Goal: Task Accomplishment & Management: Use online tool/utility

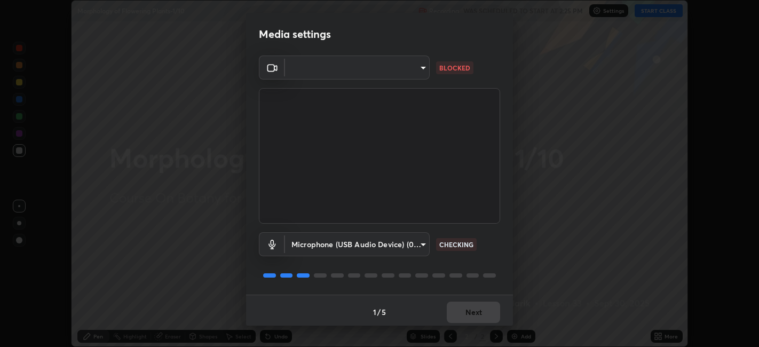
scroll to position [3, 0]
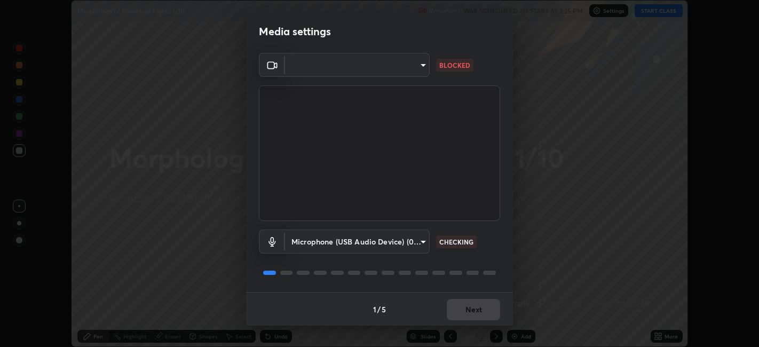
click at [418, 68] on body "Erase all Morphology of Flowering Plants-1/10 Recording WAS SCHEDULED TO START …" at bounding box center [379, 173] width 759 height 347
click at [398, 77] on div at bounding box center [379, 173] width 759 height 347
click at [409, 75] on body "Erase all Morphology of Flowering Plants-1/10 Recording WAS SCHEDULED TO START …" at bounding box center [379, 173] width 759 height 347
click at [415, 76] on div at bounding box center [379, 173] width 759 height 347
click at [440, 87] on video at bounding box center [379, 153] width 241 height 136
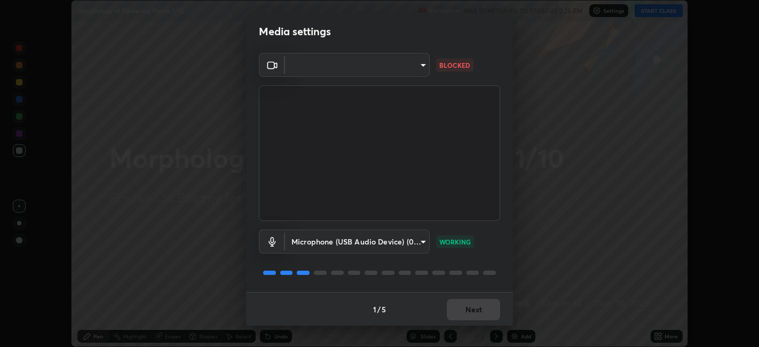
click at [440, 87] on video at bounding box center [379, 153] width 241 height 136
click at [416, 70] on body "Erase all Morphology of Flowering Plants-1/10 Recording WAS SCHEDULED TO START …" at bounding box center [379, 173] width 759 height 347
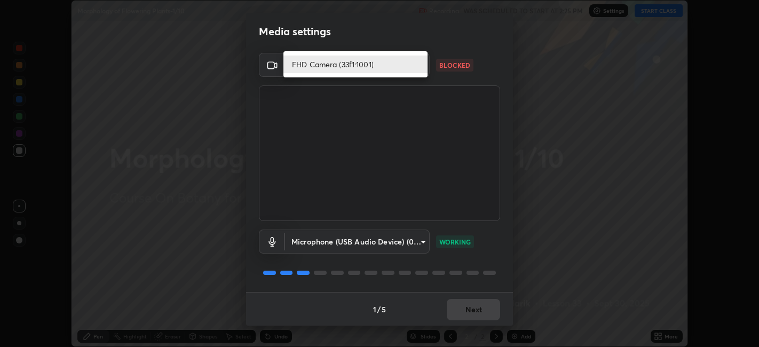
click at [418, 67] on li "FHD Camera (33f1:1001)" at bounding box center [355, 64] width 144 height 18
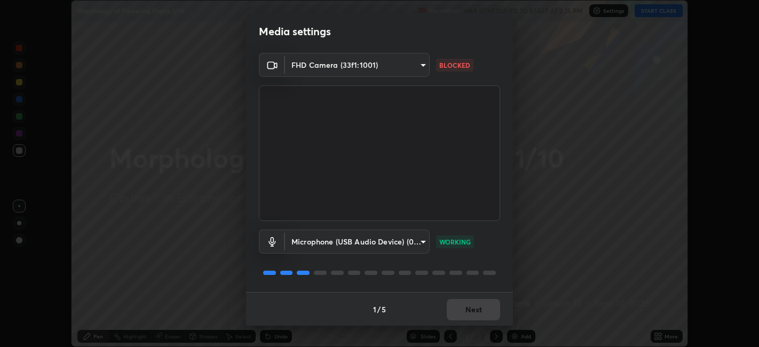
scroll to position [0, 0]
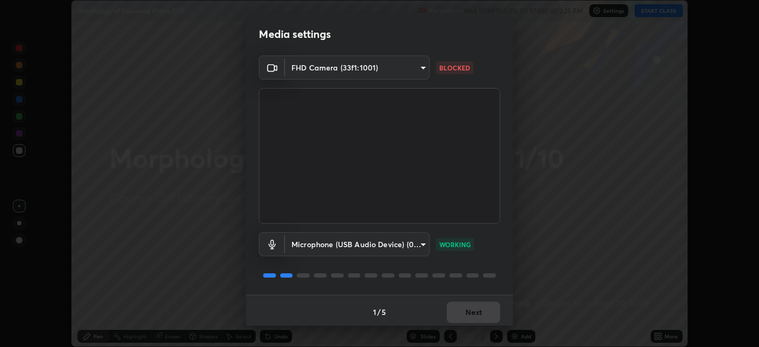
click at [422, 70] on body "Erase all Morphology of Flowering Plants-1/10 Recording WAS SCHEDULED TO START …" at bounding box center [379, 173] width 759 height 347
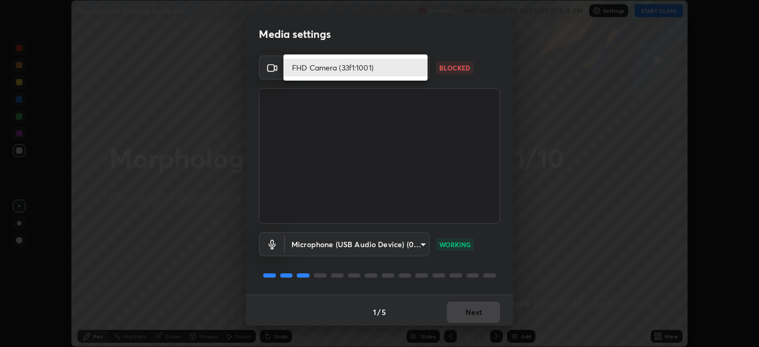
click at [414, 71] on li "FHD Camera (33f1:1001)" at bounding box center [355, 68] width 144 height 18
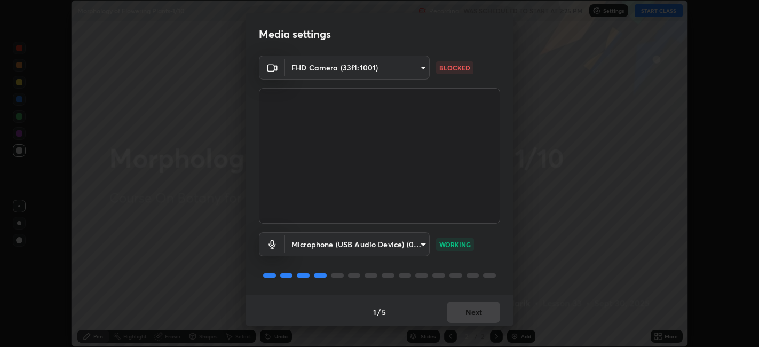
click at [415, 132] on video at bounding box center [379, 156] width 241 height 136
click at [418, 134] on video at bounding box center [379, 156] width 241 height 136
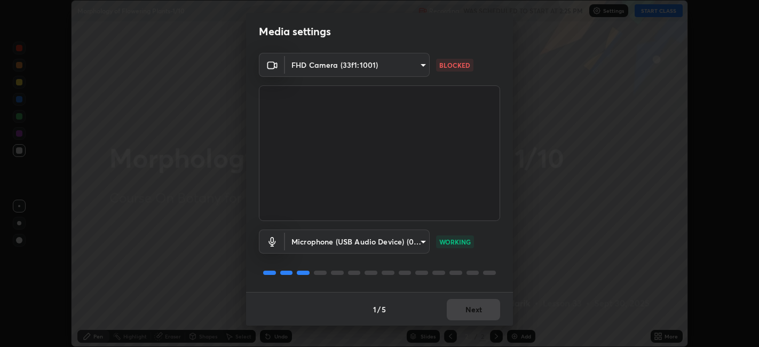
click at [387, 62] on body "Erase all Morphology of Flowering Plants-1/10 Recording WAS SCHEDULED TO START …" at bounding box center [379, 173] width 759 height 347
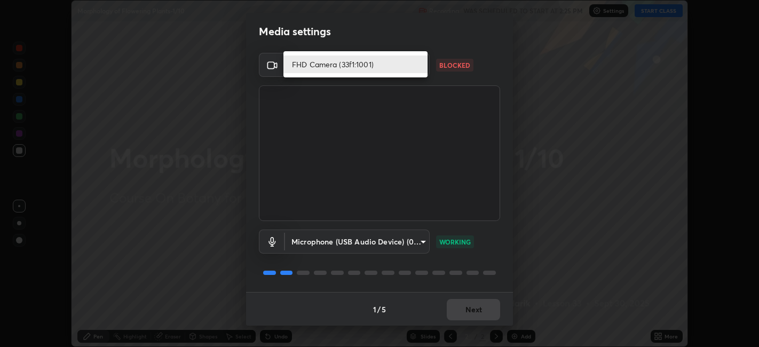
click at [367, 66] on li "FHD Camera (33f1:1001)" at bounding box center [355, 64] width 144 height 18
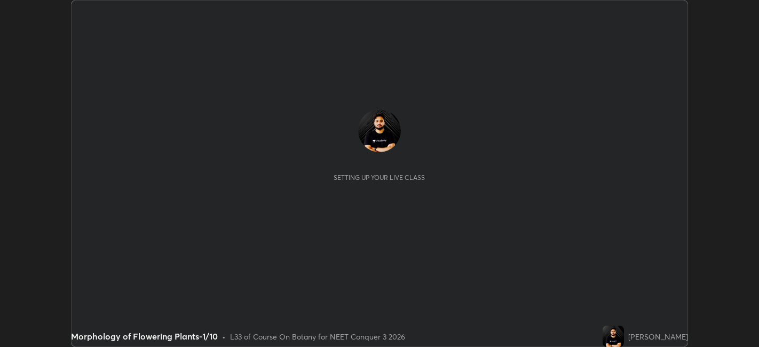
scroll to position [347, 758]
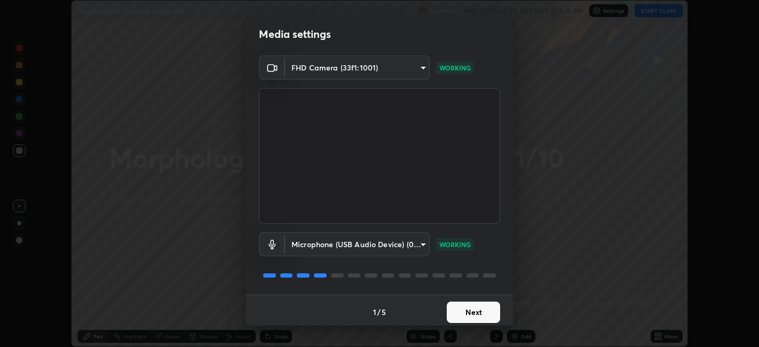
click at [464, 315] on button "Next" at bounding box center [473, 311] width 53 height 21
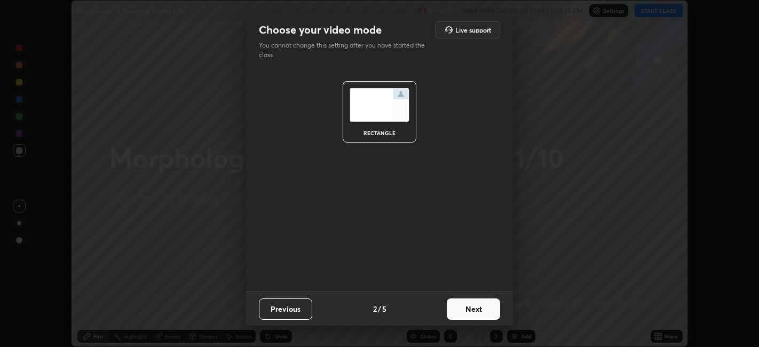
click at [470, 313] on button "Next" at bounding box center [473, 308] width 53 height 21
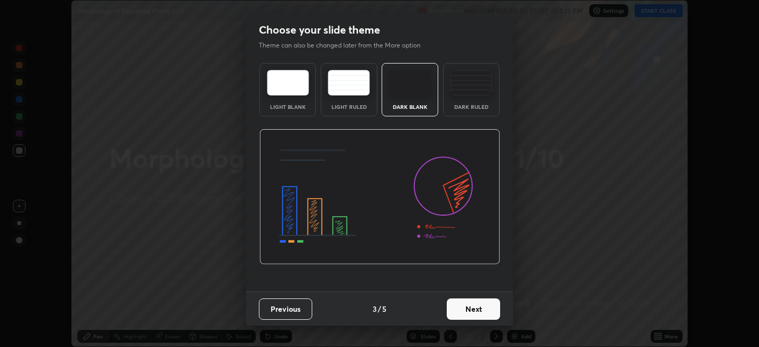
click at [477, 309] on button "Next" at bounding box center [473, 308] width 53 height 21
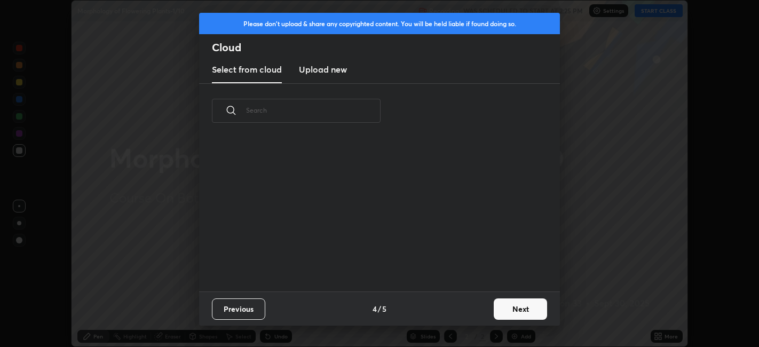
click at [334, 113] on input "text" at bounding box center [313, 110] width 134 height 45
click at [330, 112] on input "text" at bounding box center [313, 110] width 134 height 45
click at [331, 112] on input "text" at bounding box center [313, 110] width 134 height 45
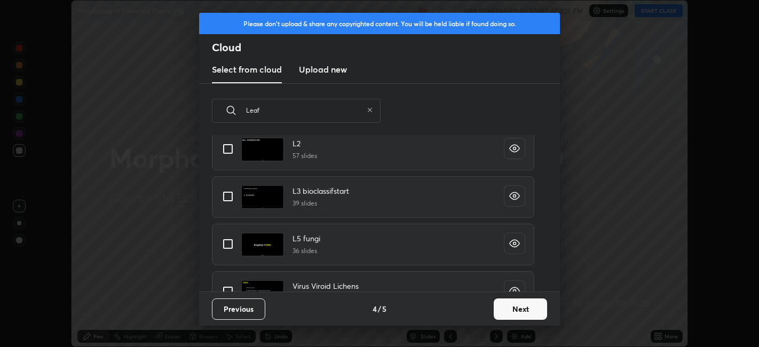
scroll to position [0, 0]
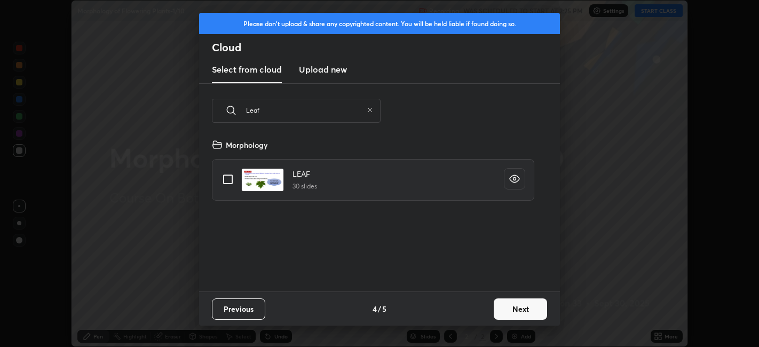
type input "Leaf"
click at [233, 182] on input "grid" at bounding box center [228, 179] width 22 height 22
checkbox input "true"
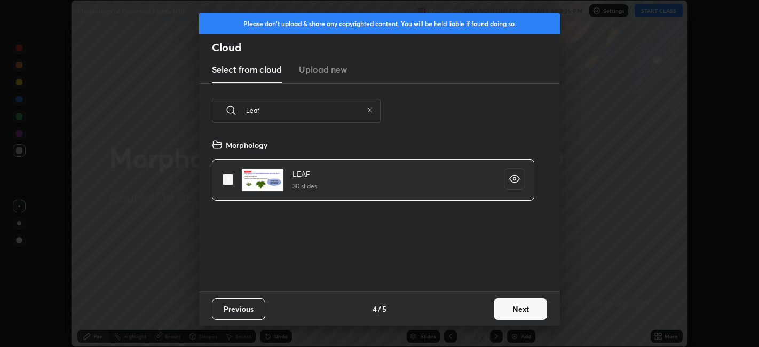
click at [370, 110] on icon at bounding box center [370, 110] width 4 height 4
click at [343, 106] on input "text" at bounding box center [313, 110] width 134 height 45
checkbox input "false"
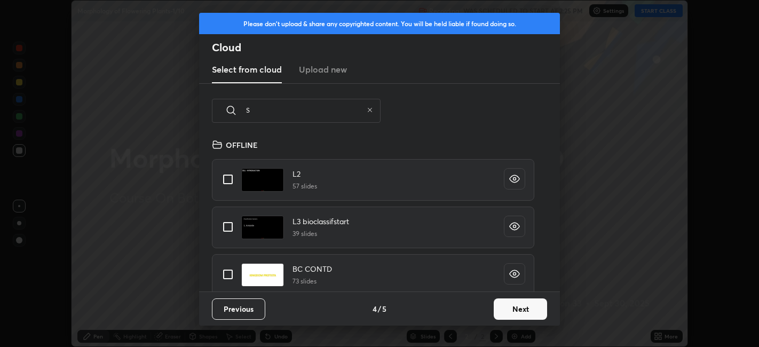
type input "St"
type textarea "x"
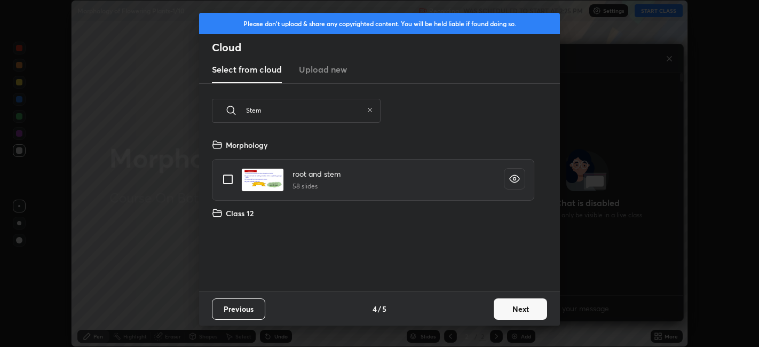
scroll to position [153, 343]
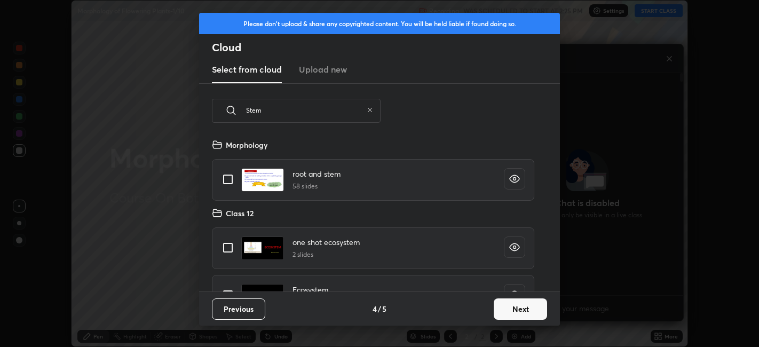
type input "Stem"
click at [227, 185] on input "grid" at bounding box center [228, 179] width 22 height 22
checkbox input "true"
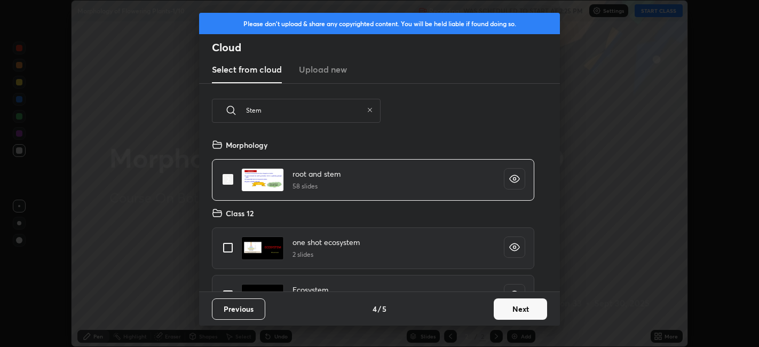
click at [505, 308] on button "Next" at bounding box center [520, 308] width 53 height 21
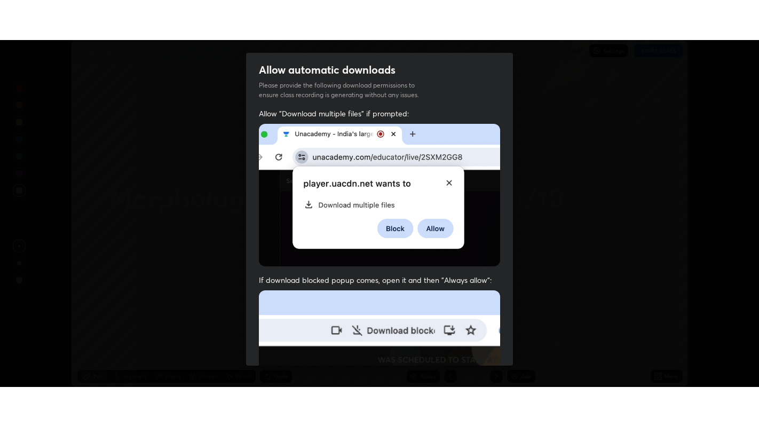
scroll to position [220, 0]
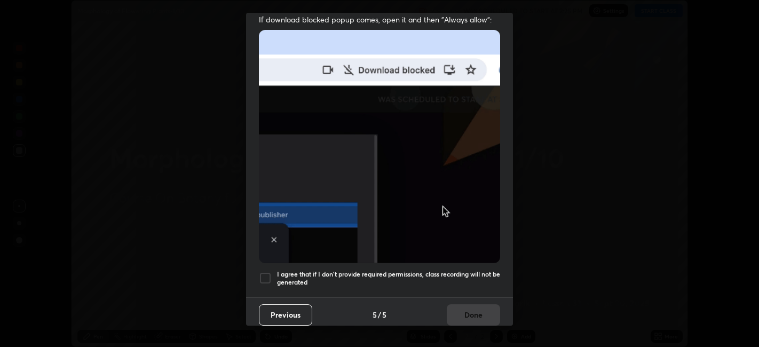
click at [327, 277] on h5 "I agree that if I don't provide required permissions, class recording will not …" at bounding box center [388, 278] width 223 height 17
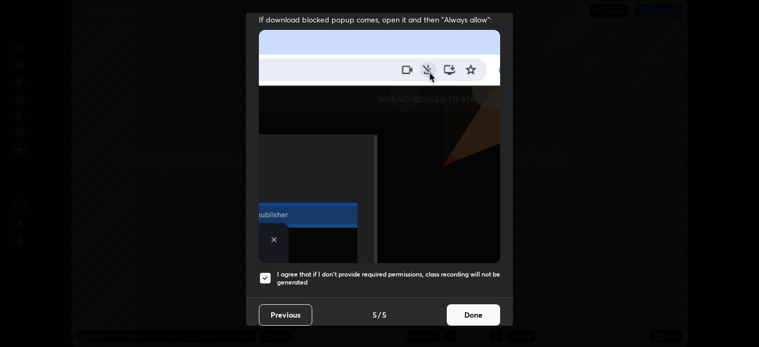
click at [474, 311] on button "Done" at bounding box center [473, 314] width 53 height 21
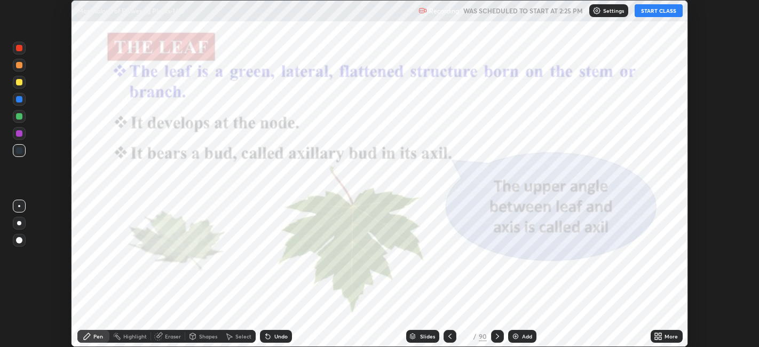
click at [449, 335] on icon at bounding box center [449, 336] width 3 height 5
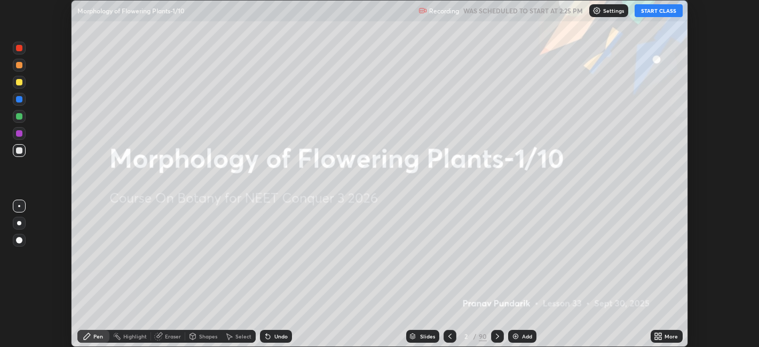
click at [515, 334] on img at bounding box center [515, 336] width 9 height 9
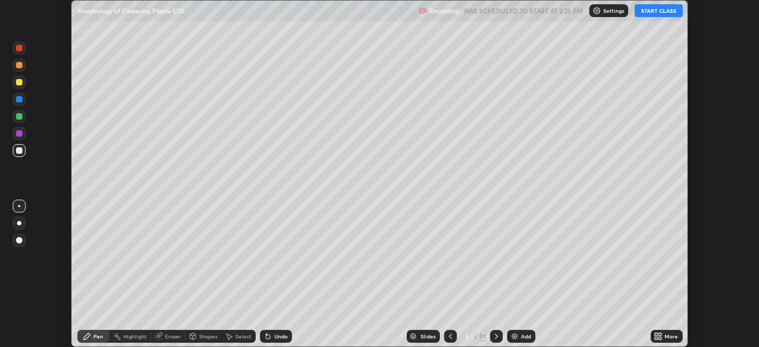
click at [660, 338] on icon at bounding box center [660, 338] width 3 height 3
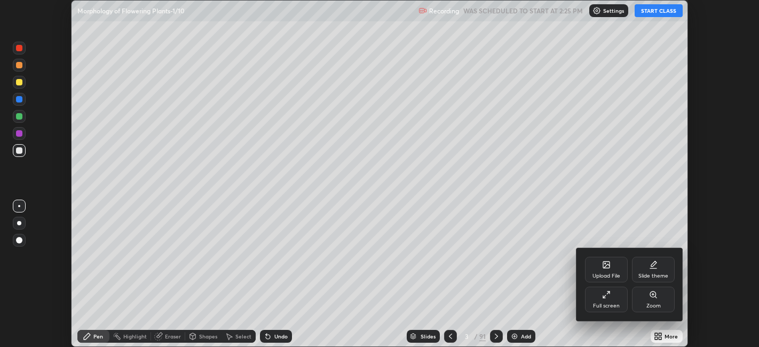
click at [593, 293] on div "Full screen" at bounding box center [606, 300] width 43 height 26
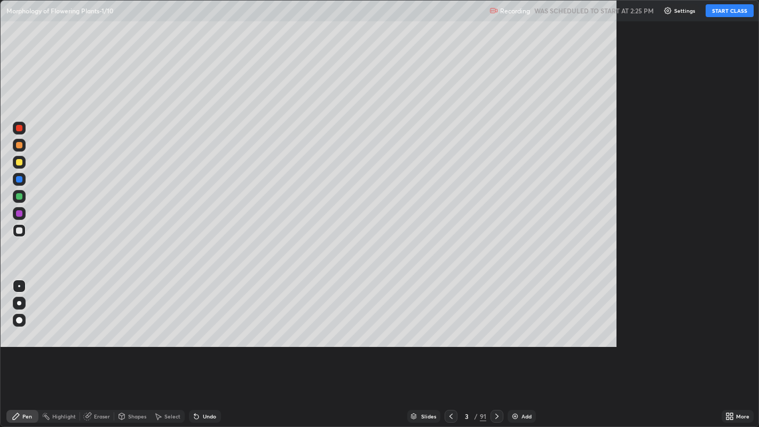
scroll to position [427, 759]
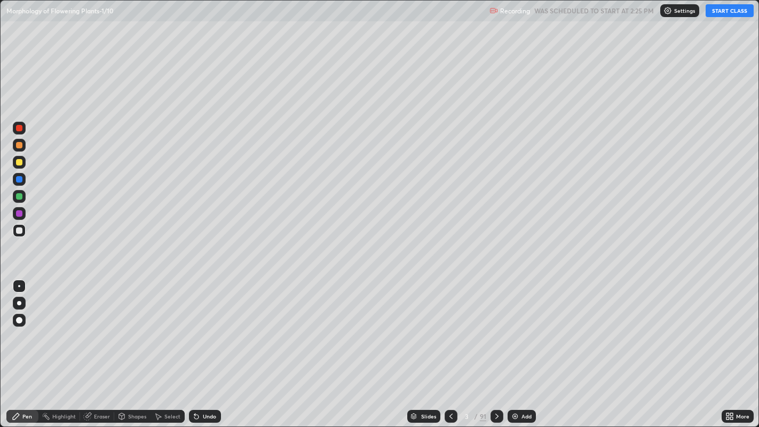
click at [721, 16] on button "START CLASS" at bounding box center [729, 10] width 48 height 13
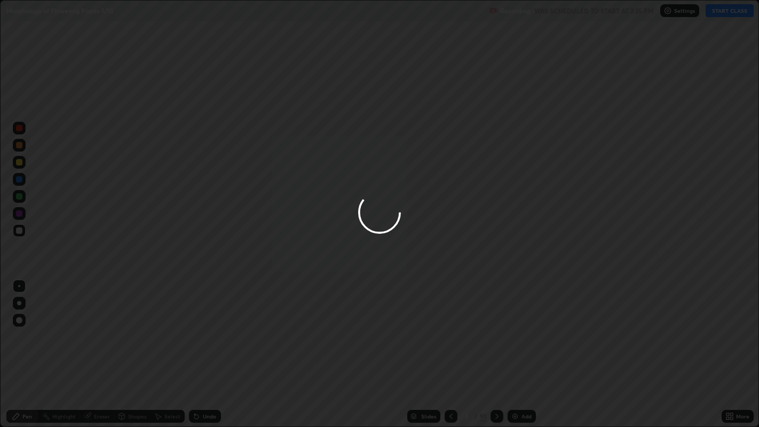
click at [621, 129] on div at bounding box center [379, 213] width 759 height 427
click at [590, 144] on div at bounding box center [379, 213] width 759 height 427
click at [23, 305] on div at bounding box center [19, 303] width 13 height 13
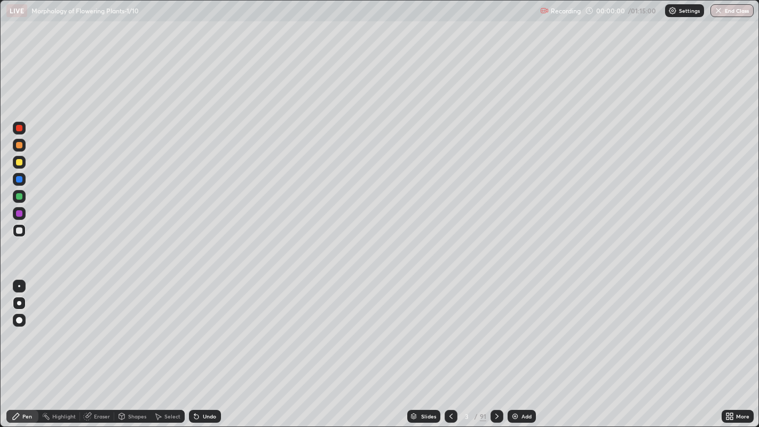
click at [19, 303] on div at bounding box center [19, 303] width 4 height 4
click at [20, 163] on div at bounding box center [19, 162] width 6 height 6
click at [172, 346] on div "Select" at bounding box center [172, 416] width 16 height 5
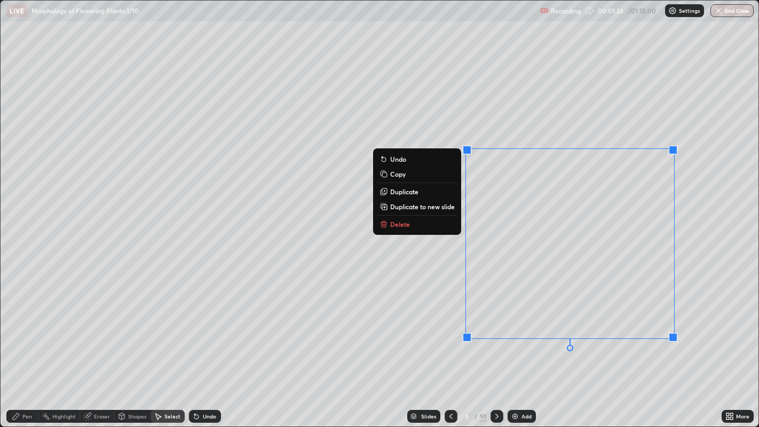
click at [20, 346] on div "Pen" at bounding box center [22, 416] width 32 height 13
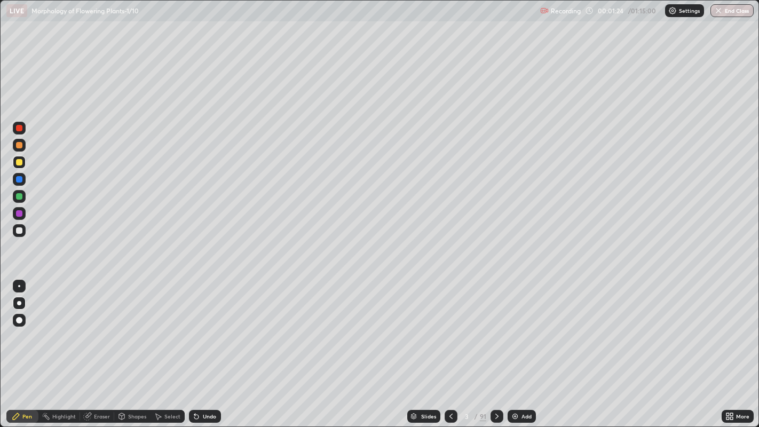
click at [19, 346] on icon at bounding box center [16, 416] width 9 height 9
click at [18, 234] on div at bounding box center [19, 230] width 13 height 13
click at [19, 229] on div at bounding box center [19, 230] width 6 height 6
click at [518, 346] on div "Add" at bounding box center [521, 416] width 28 height 13
click at [14, 155] on div at bounding box center [19, 162] width 13 height 17
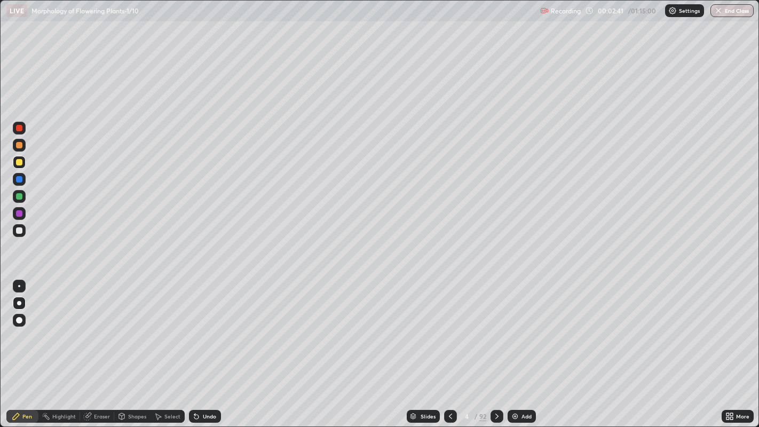
click at [16, 231] on div at bounding box center [19, 230] width 6 height 6
click at [20, 162] on div at bounding box center [19, 162] width 6 height 6
click at [21, 230] on div at bounding box center [19, 230] width 6 height 6
click at [525, 346] on div "Add" at bounding box center [526, 416] width 10 height 5
click at [22, 199] on div at bounding box center [19, 196] width 13 height 13
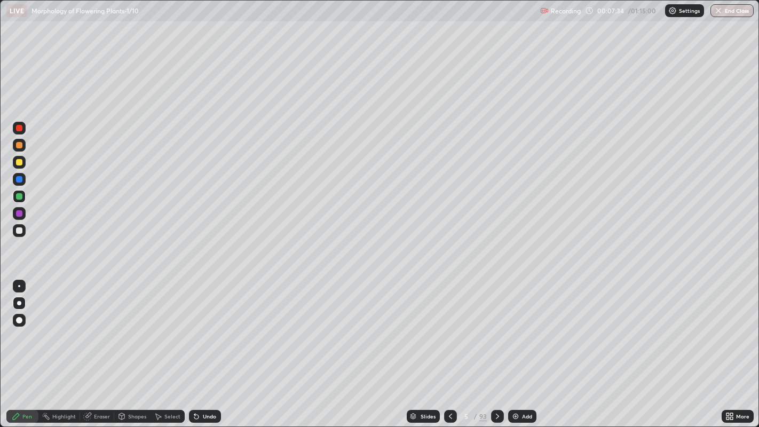
click at [17, 230] on div at bounding box center [19, 230] width 6 height 6
click at [19, 232] on div at bounding box center [19, 230] width 6 height 6
click at [19, 285] on div at bounding box center [19, 286] width 2 height 2
click at [21, 205] on div at bounding box center [19, 213] width 13 height 17
click at [18, 193] on div at bounding box center [19, 196] width 6 height 6
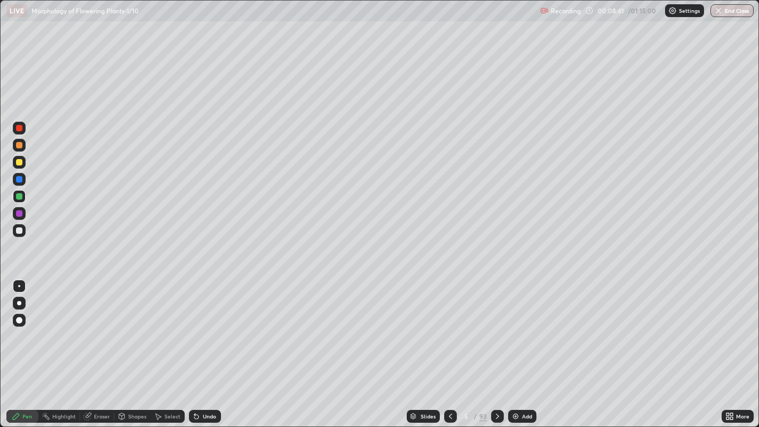
click at [20, 229] on div at bounding box center [19, 230] width 6 height 6
click at [22, 182] on div at bounding box center [19, 179] width 13 height 13
click at [22, 199] on div at bounding box center [19, 196] width 6 height 6
click at [20, 213] on div at bounding box center [19, 213] width 6 height 6
click at [19, 231] on div at bounding box center [19, 230] width 6 height 6
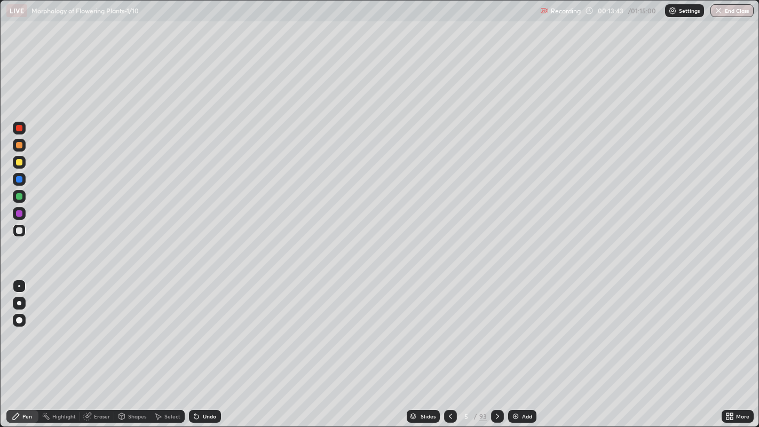
click at [429, 346] on div "Slides" at bounding box center [427, 416] width 15 height 5
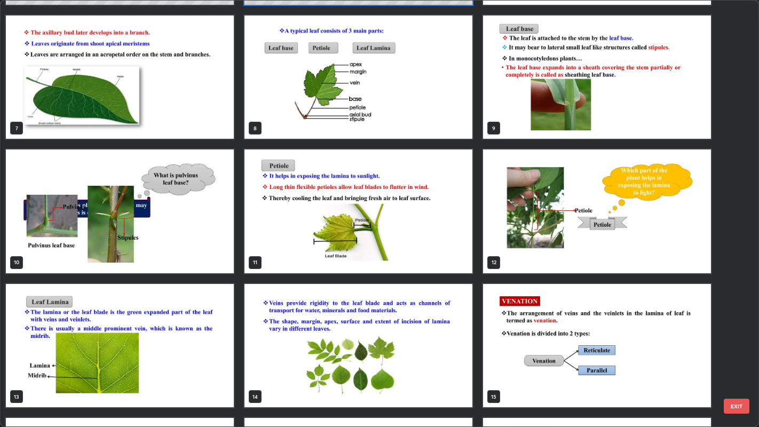
scroll to position [259, 0]
click at [600, 124] on img "grid" at bounding box center [597, 76] width 228 height 123
click at [599, 125] on img "grid" at bounding box center [597, 76] width 228 height 123
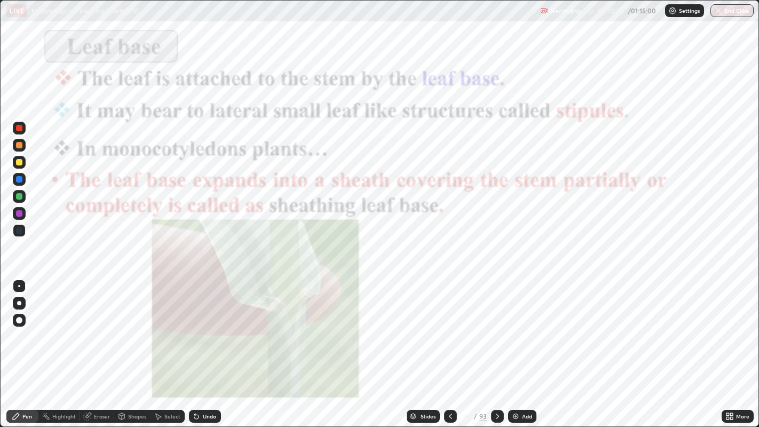
click at [597, 126] on img "grid" at bounding box center [597, 76] width 228 height 123
click at [596, 126] on img "grid" at bounding box center [597, 76] width 228 height 123
click at [729, 346] on icon at bounding box center [729, 416] width 9 height 9
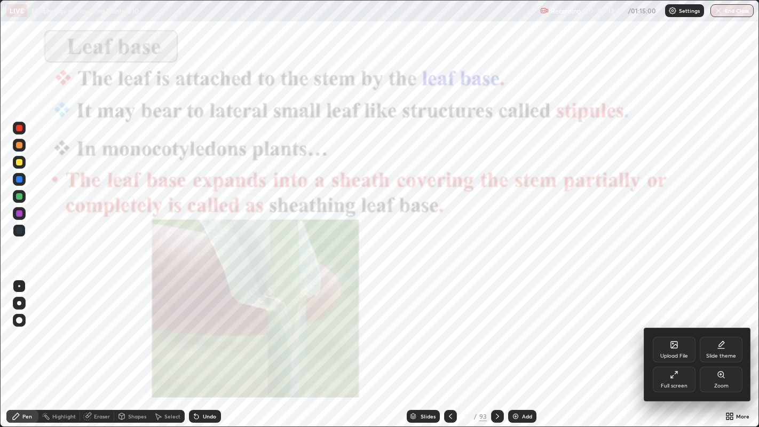
click at [719, 346] on div "Zoom" at bounding box center [721, 385] width 14 height 5
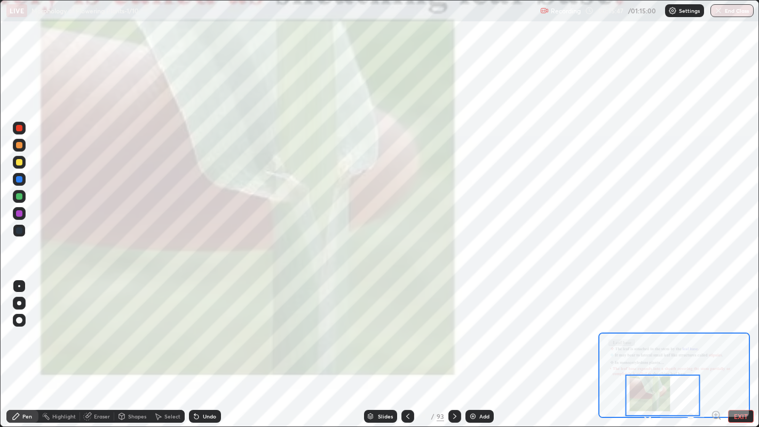
click at [483, 346] on div "Add" at bounding box center [484, 416] width 10 height 5
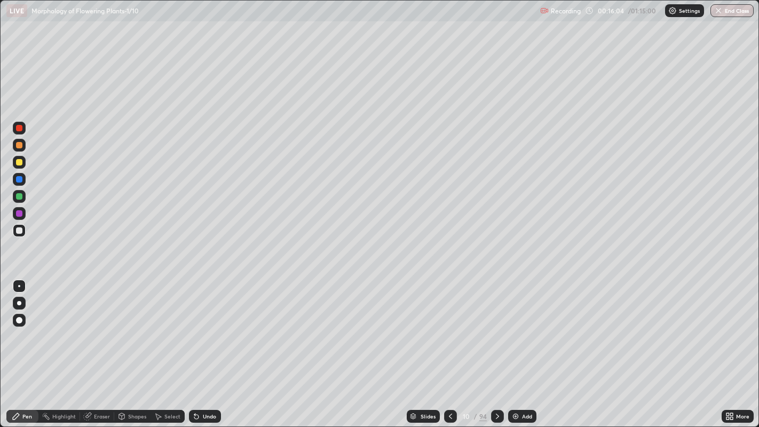
click at [17, 163] on div at bounding box center [19, 162] width 6 height 6
click at [19, 230] on div at bounding box center [19, 230] width 6 height 6
click at [20, 233] on div at bounding box center [19, 230] width 6 height 6
click at [19, 231] on div at bounding box center [19, 230] width 6 height 6
click at [517, 346] on img at bounding box center [515, 416] width 9 height 9
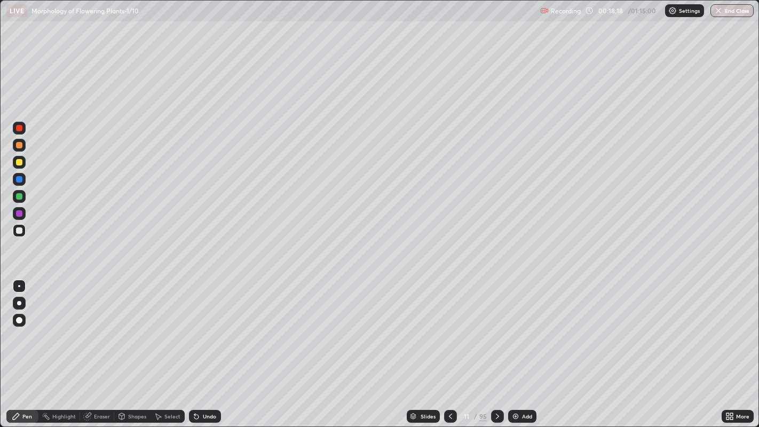
click at [21, 224] on div at bounding box center [19, 230] width 13 height 13
click at [20, 128] on div at bounding box center [19, 128] width 6 height 6
click at [19, 128] on div at bounding box center [19, 128] width 6 height 6
click at [18, 182] on div at bounding box center [19, 179] width 6 height 6
click at [20, 195] on div at bounding box center [19, 196] width 6 height 6
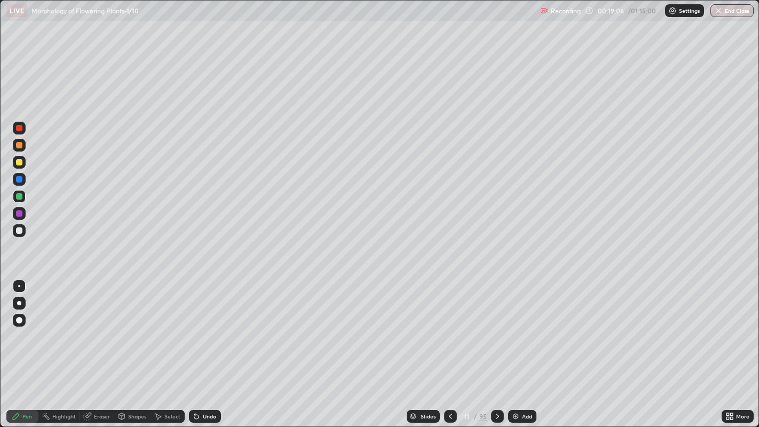
click at [22, 232] on div at bounding box center [19, 230] width 13 height 13
click at [104, 346] on div "Eraser" at bounding box center [102, 416] width 16 height 5
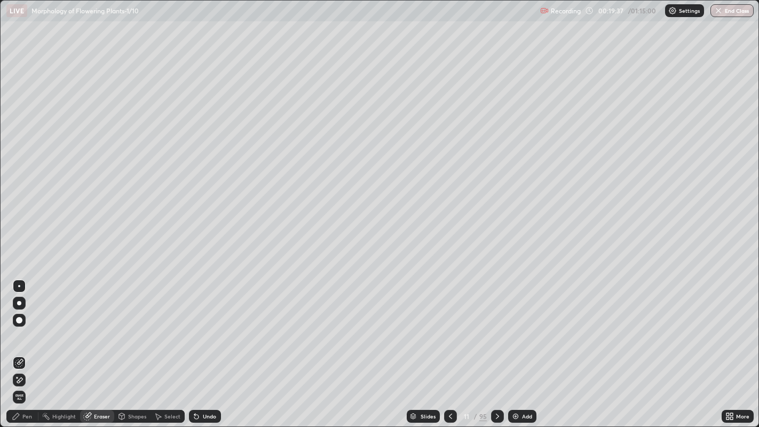
click at [20, 346] on icon at bounding box center [19, 363] width 9 height 9
click at [32, 346] on div "Pen" at bounding box center [22, 416] width 32 height 13
click at [23, 346] on div "Pen" at bounding box center [27, 416] width 10 height 5
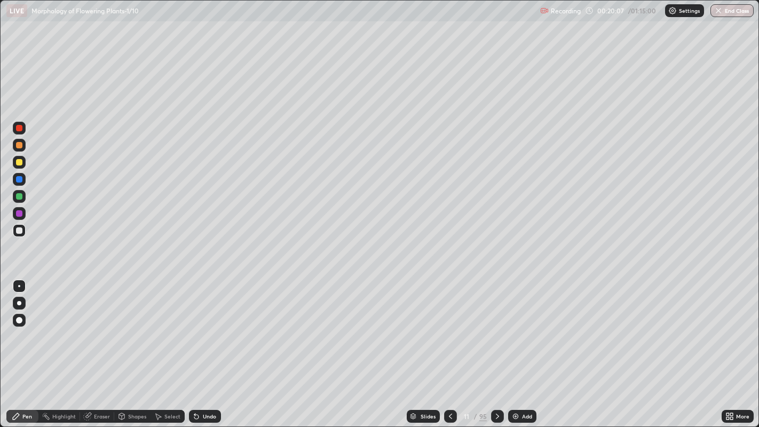
click at [19, 215] on div at bounding box center [19, 213] width 6 height 6
click at [20, 196] on div at bounding box center [19, 196] width 6 height 6
click at [21, 197] on div at bounding box center [19, 196] width 6 height 6
click at [97, 346] on div "Eraser" at bounding box center [102, 416] width 16 height 5
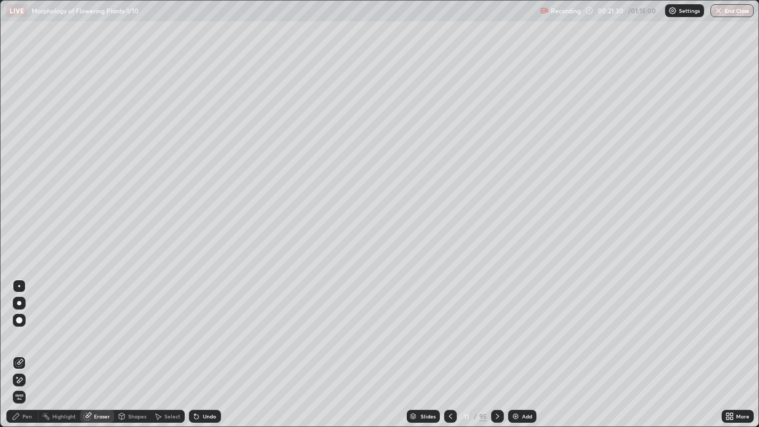
click at [17, 346] on icon at bounding box center [17, 377] width 1 height 1
click at [24, 346] on div "Pen" at bounding box center [22, 416] width 32 height 13
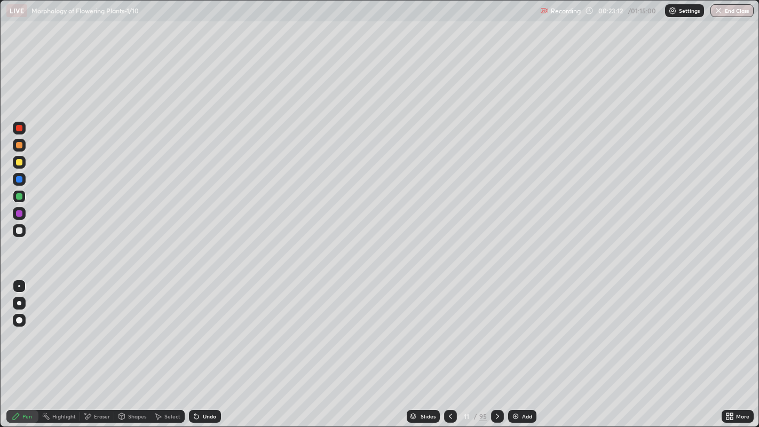
click at [19, 157] on div at bounding box center [19, 162] width 13 height 13
click at [528, 346] on div "Add" at bounding box center [522, 416] width 28 height 13
click at [19, 129] on div at bounding box center [19, 128] width 6 height 6
click at [97, 346] on div "Eraser" at bounding box center [102, 416] width 16 height 5
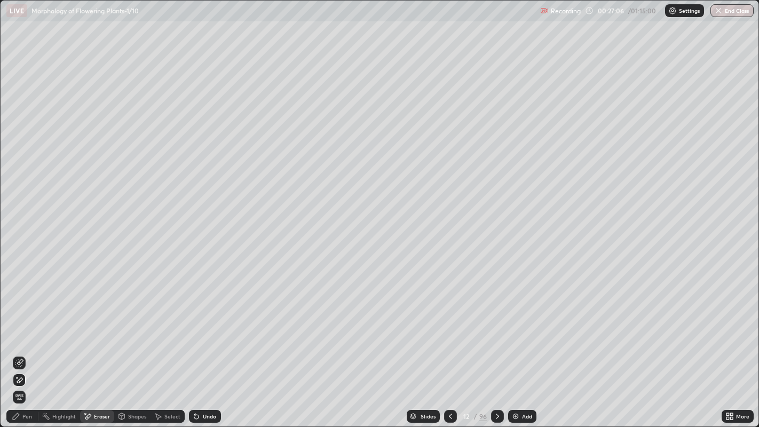
click at [21, 346] on span "Erase all" at bounding box center [19, 397] width 12 height 6
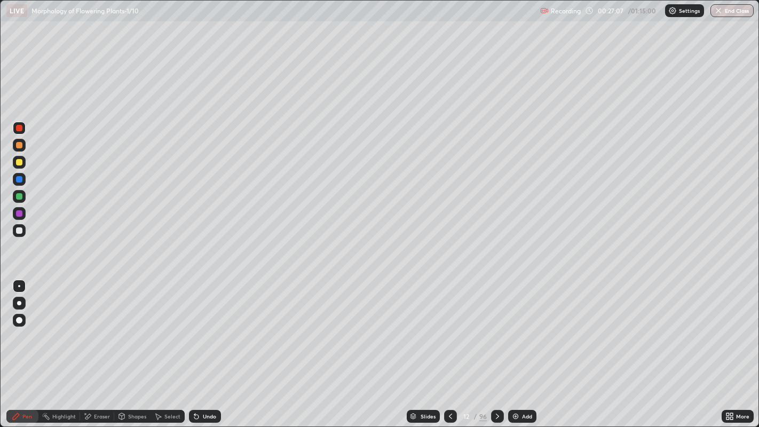
click at [20, 346] on div "Pen" at bounding box center [22, 416] width 32 height 13
click at [19, 179] on div at bounding box center [19, 179] width 6 height 6
click at [20, 179] on div at bounding box center [19, 179] width 6 height 6
click at [22, 162] on div at bounding box center [19, 162] width 6 height 6
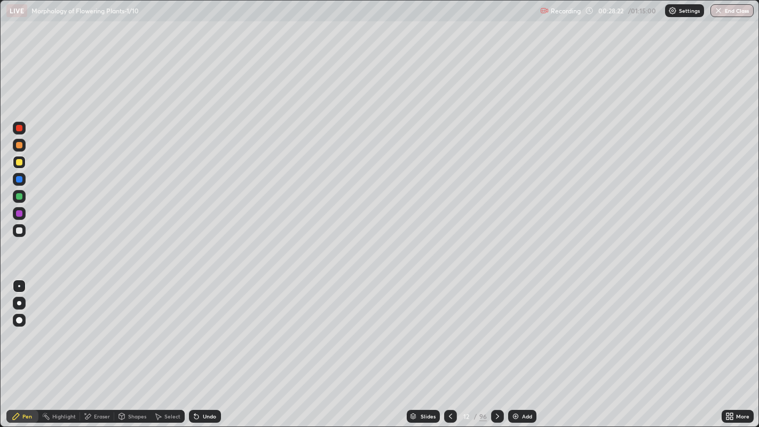
click at [21, 231] on div at bounding box center [19, 230] width 6 height 6
click at [423, 346] on div "Slides" at bounding box center [427, 416] width 15 height 5
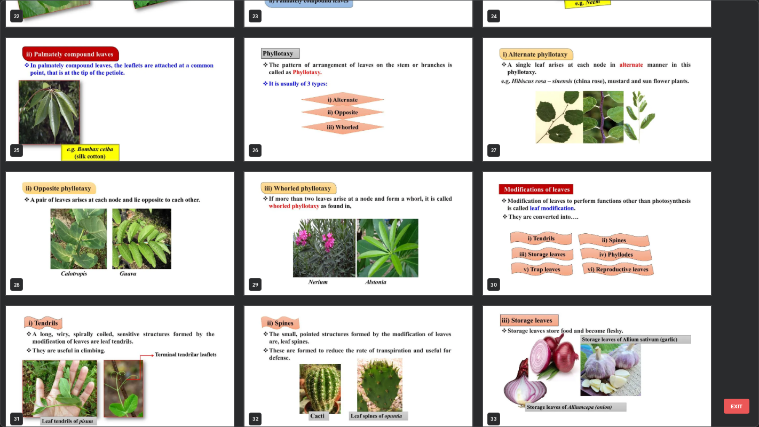
scroll to position [1043, 0]
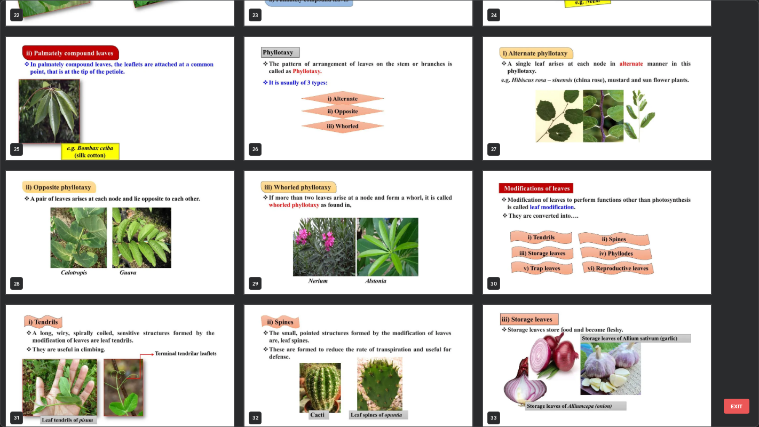
click at [218, 275] on img "grid" at bounding box center [120, 232] width 228 height 123
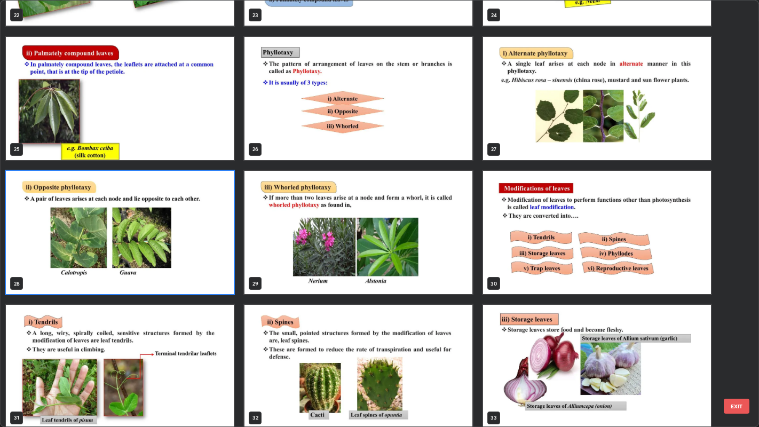
click at [216, 275] on img "grid" at bounding box center [120, 232] width 228 height 123
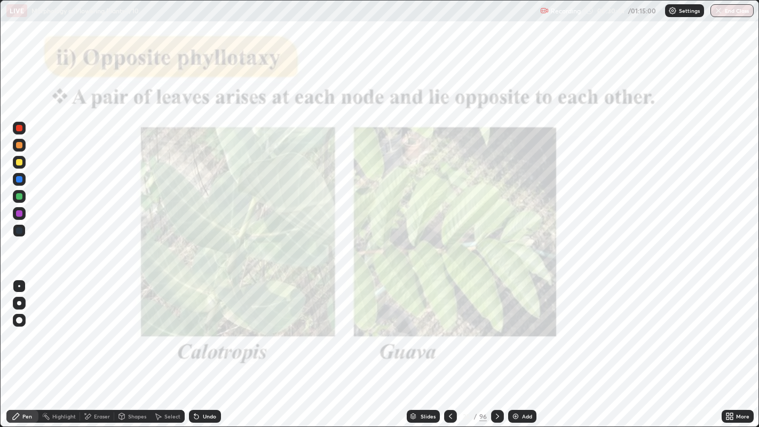
click at [213, 276] on img "grid" at bounding box center [120, 232] width 228 height 123
click at [728, 346] on icon at bounding box center [727, 414] width 3 height 3
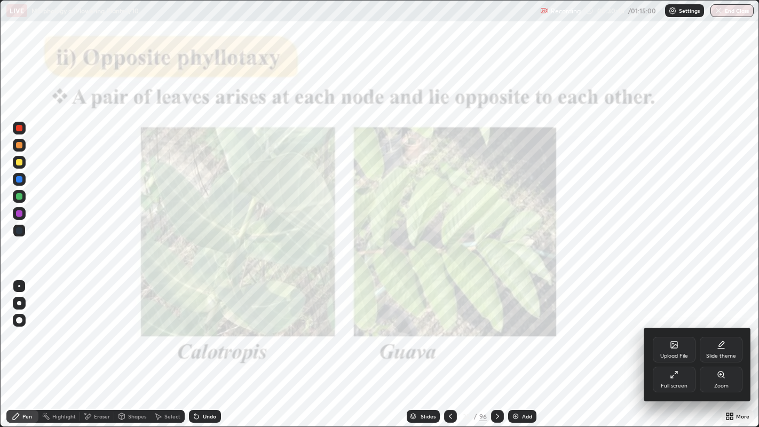
click at [705, 346] on div "Zoom" at bounding box center [721, 380] width 43 height 26
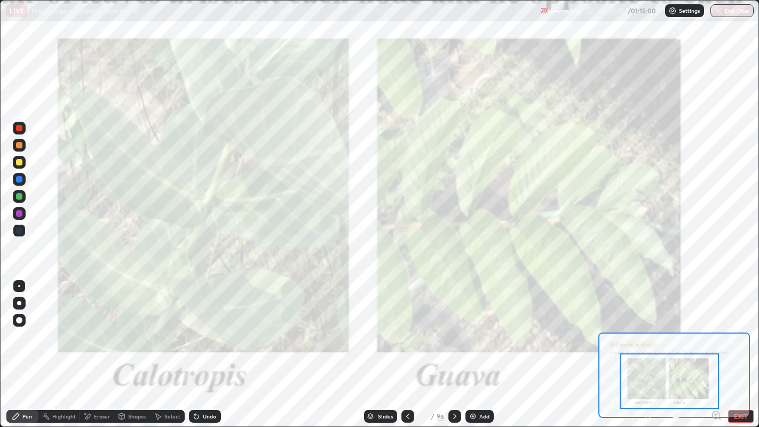
click at [406, 346] on icon at bounding box center [407, 416] width 3 height 5
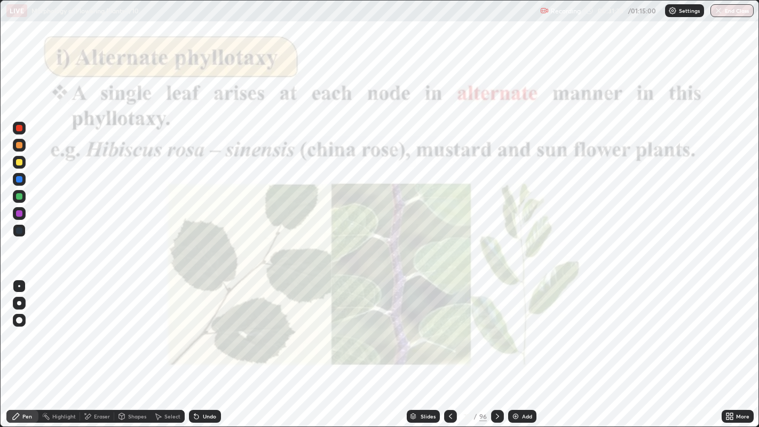
click at [726, 346] on icon at bounding box center [729, 416] width 9 height 9
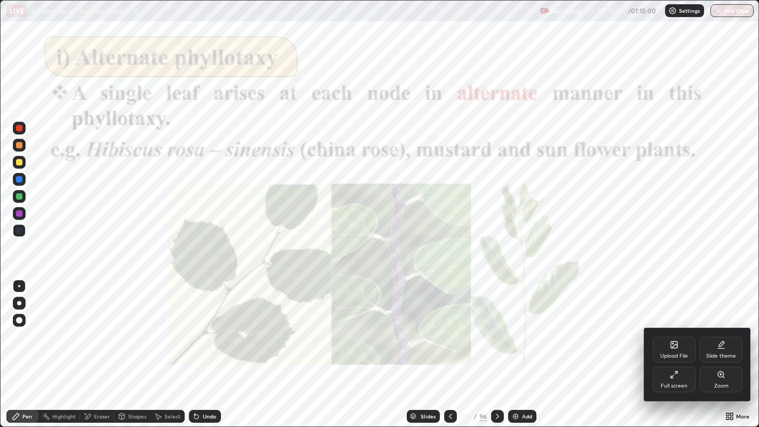
click at [712, 346] on div "Zoom" at bounding box center [721, 380] width 43 height 26
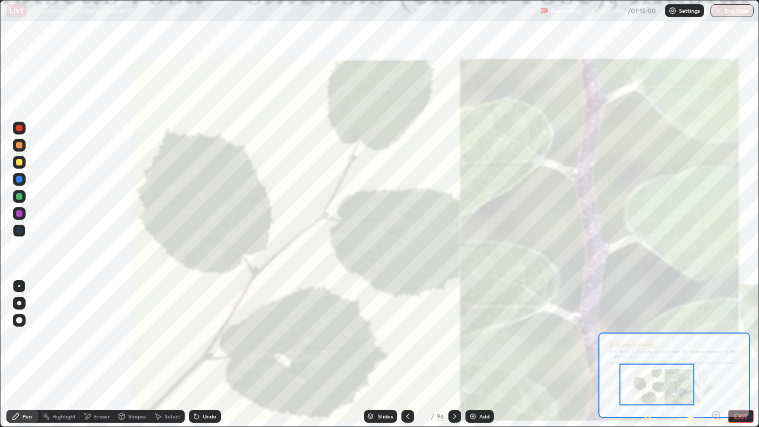
click at [385, 346] on div "Slides" at bounding box center [385, 416] width 15 height 5
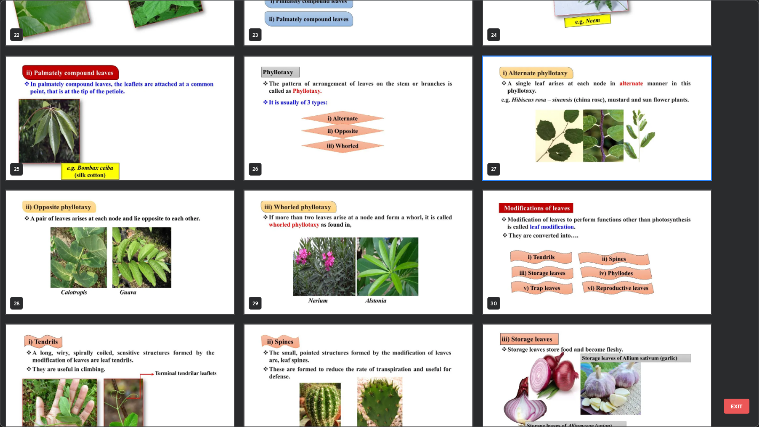
scroll to position [1024, 0]
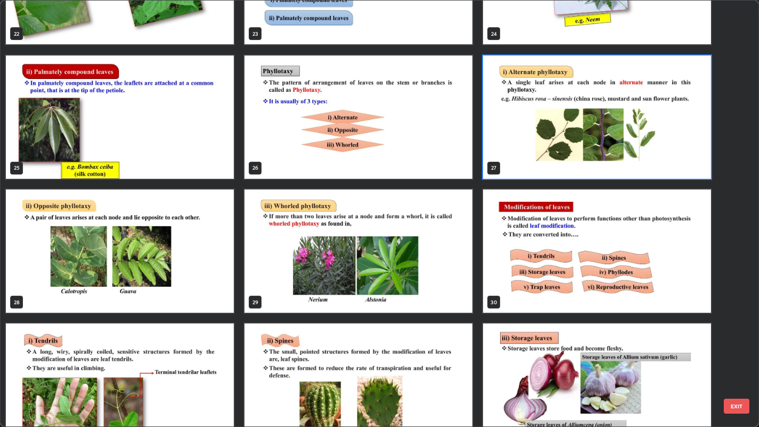
click at [420, 264] on img "grid" at bounding box center [358, 250] width 228 height 123
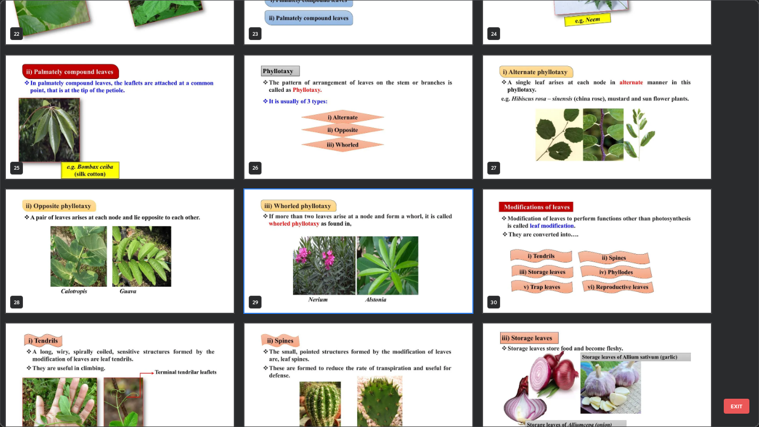
click at [421, 265] on img "grid" at bounding box center [358, 250] width 228 height 123
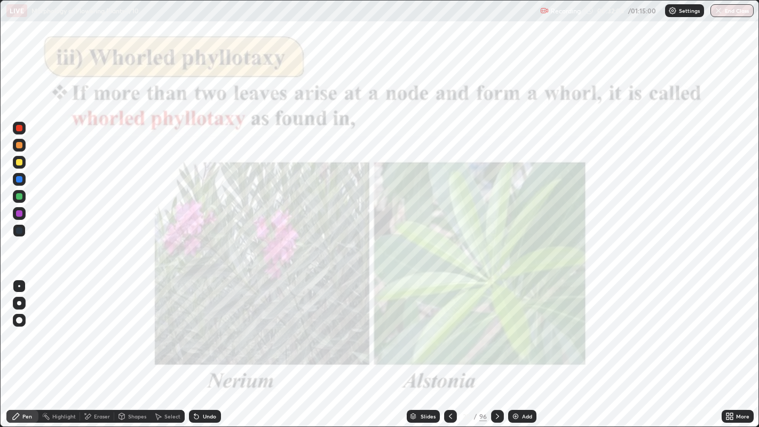
click at [422, 269] on img "grid" at bounding box center [358, 250] width 228 height 123
click at [423, 268] on img "grid" at bounding box center [358, 250] width 228 height 123
click at [727, 346] on icon at bounding box center [727, 414] width 3 height 3
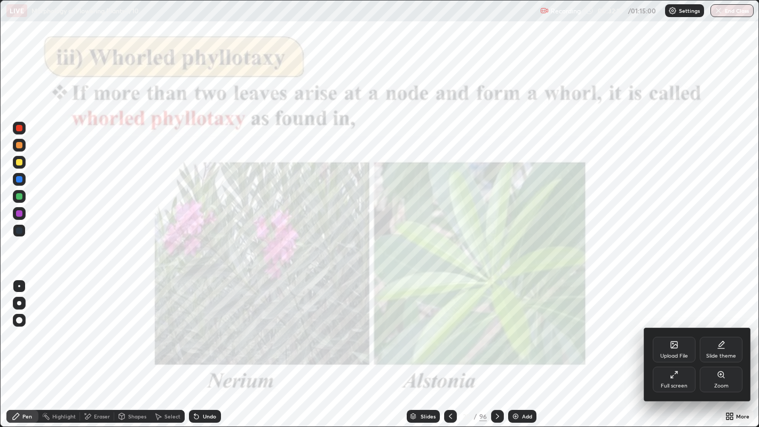
click at [715, 346] on div "Zoom" at bounding box center [721, 385] width 14 height 5
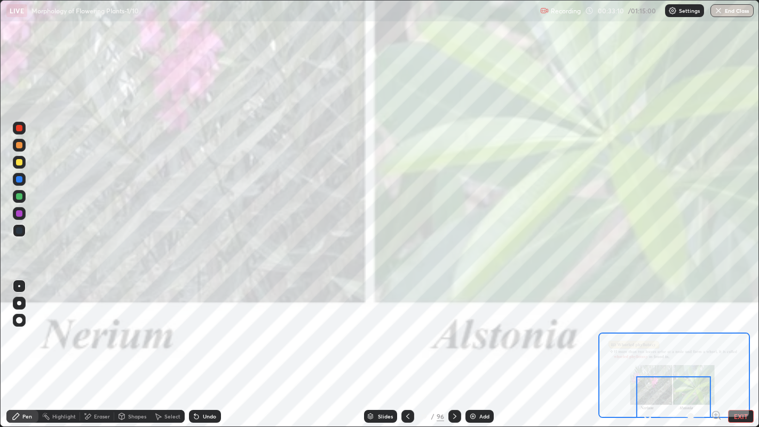
click at [479, 346] on div "Add" at bounding box center [484, 416] width 10 height 5
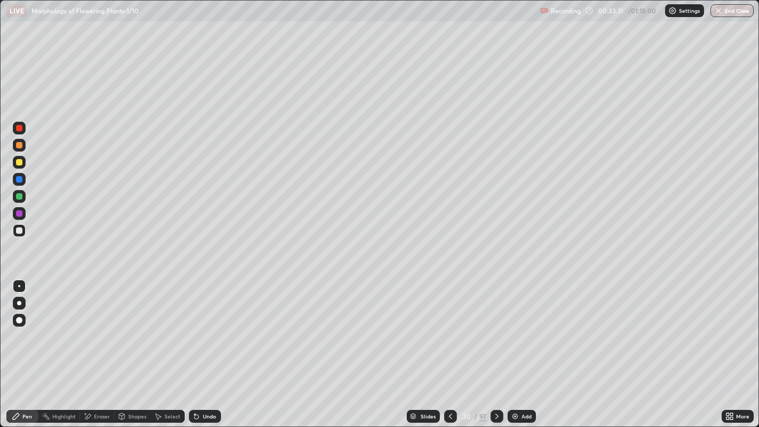
click at [427, 346] on div "Slides" at bounding box center [427, 416] width 15 height 5
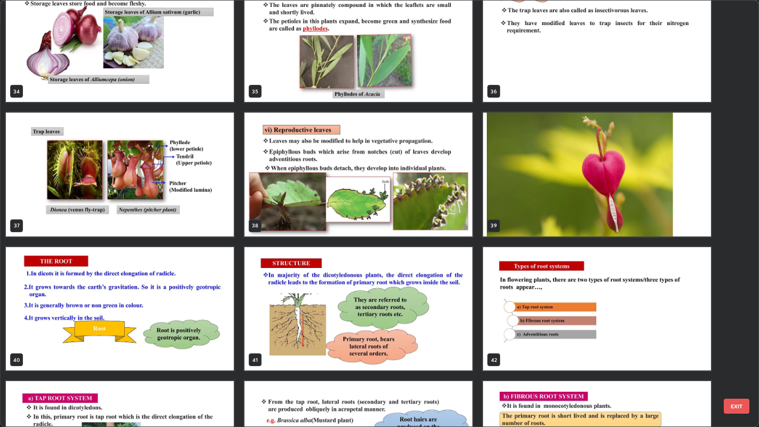
scroll to position [1502, 0]
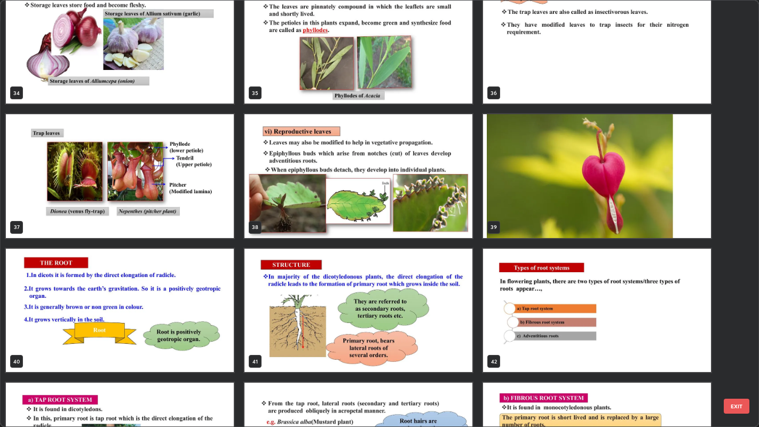
click at [446, 231] on img "grid" at bounding box center [358, 175] width 228 height 123
click at [444, 231] on img "grid" at bounding box center [358, 175] width 228 height 123
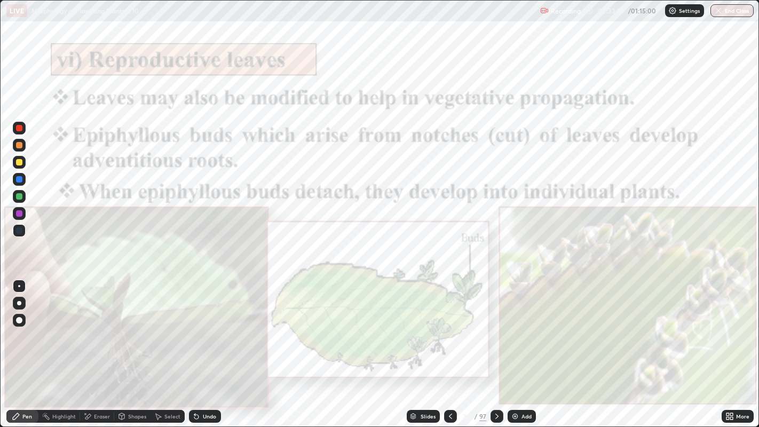
click at [443, 231] on img "grid" at bounding box center [358, 175] width 228 height 123
click at [443, 229] on img "grid" at bounding box center [358, 175] width 228 height 123
click at [727, 346] on icon at bounding box center [727, 414] width 3 height 3
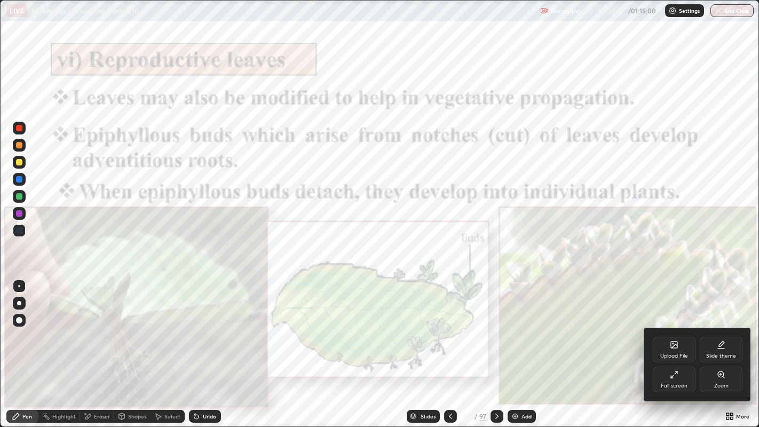
click at [717, 346] on div "Zoom" at bounding box center [721, 385] width 14 height 5
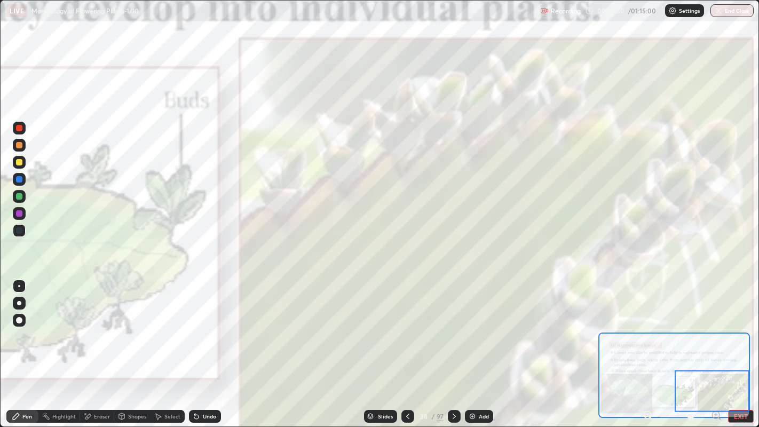
click at [19, 162] on div at bounding box center [19, 162] width 6 height 6
click at [385, 346] on div "Slides" at bounding box center [385, 416] width 15 height 5
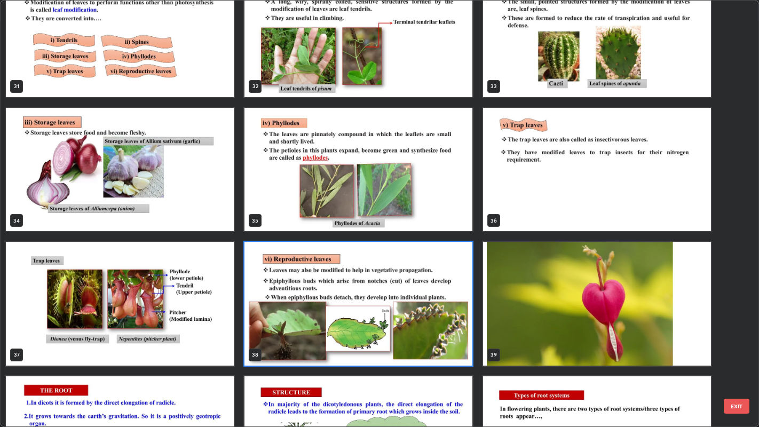
scroll to position [1377, 0]
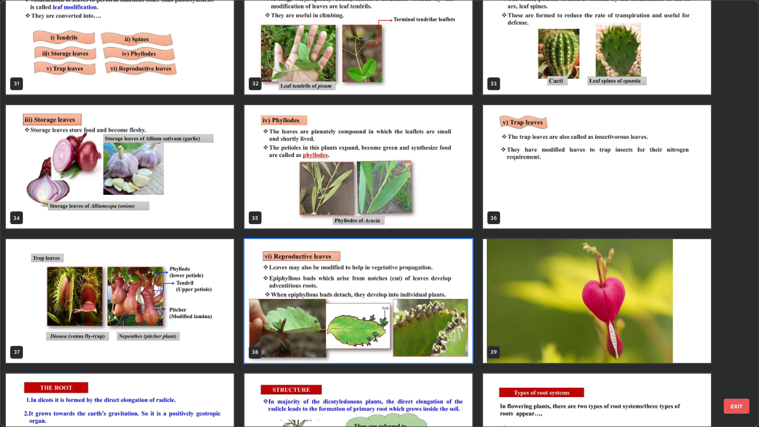
click at [220, 300] on img "grid" at bounding box center [120, 300] width 228 height 123
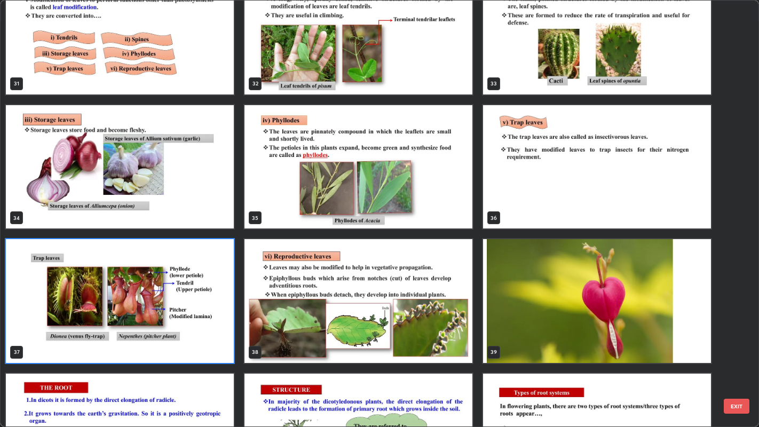
click at [220, 303] on img "grid" at bounding box center [120, 300] width 228 height 123
click at [217, 303] on img "grid" at bounding box center [120, 300] width 228 height 123
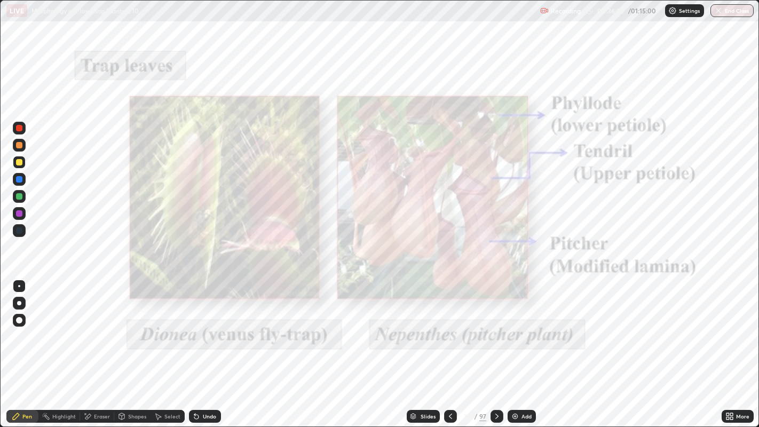
click at [727, 346] on icon at bounding box center [729, 416] width 9 height 9
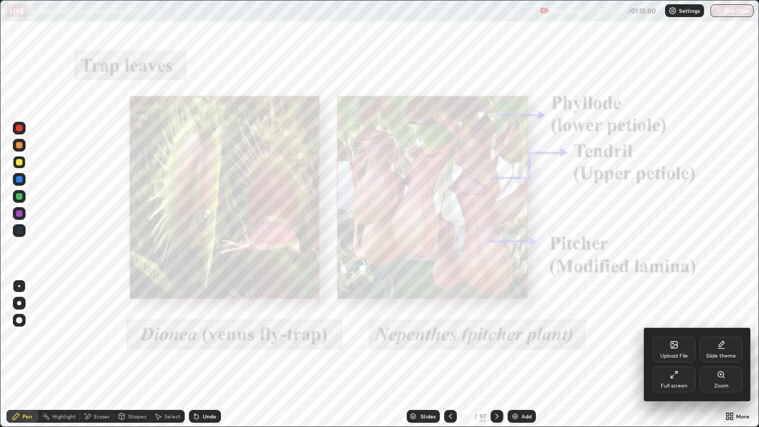
click at [719, 346] on div "Zoom" at bounding box center [721, 380] width 43 height 26
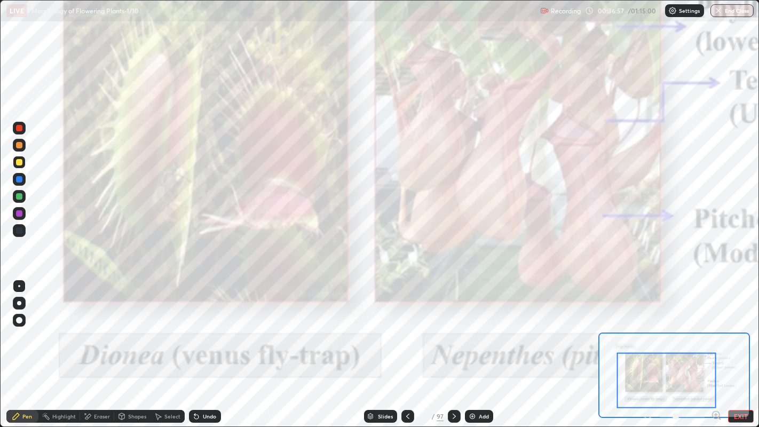
click at [19, 163] on div at bounding box center [19, 162] width 6 height 6
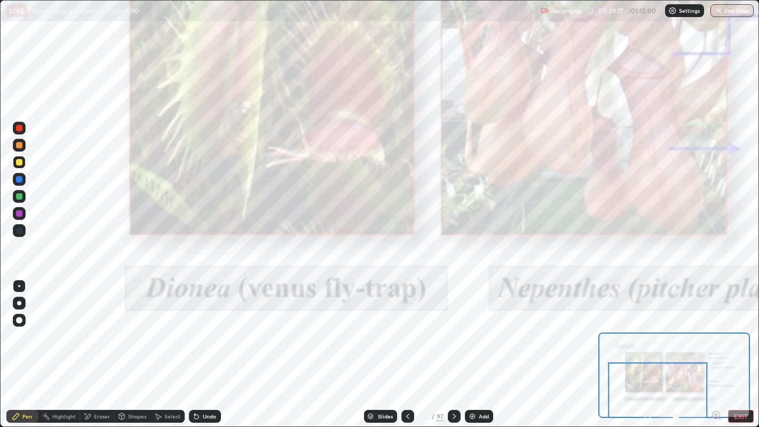
click at [378, 346] on div "Slides" at bounding box center [385, 416] width 15 height 5
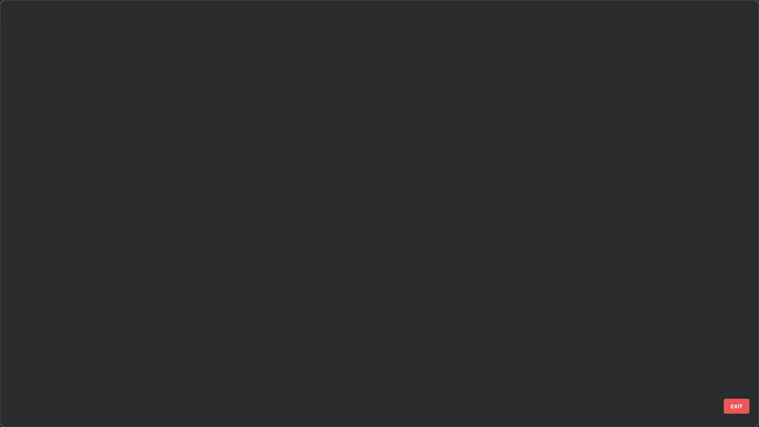
scroll to position [423, 753]
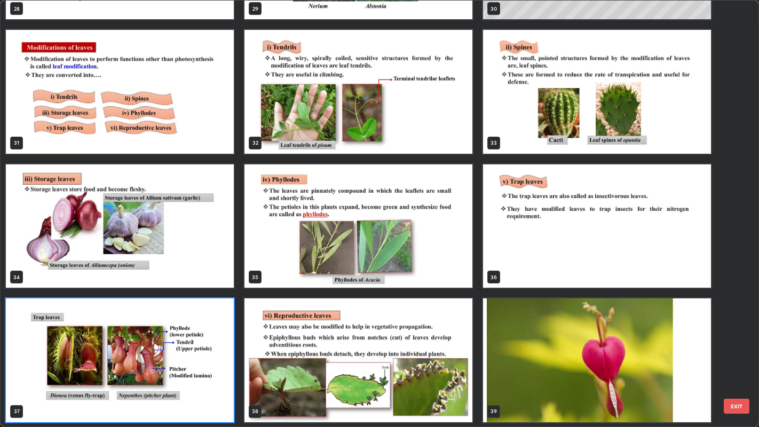
click at [443, 262] on img "grid" at bounding box center [358, 225] width 228 height 123
click at [443, 266] on img "grid" at bounding box center [358, 225] width 228 height 123
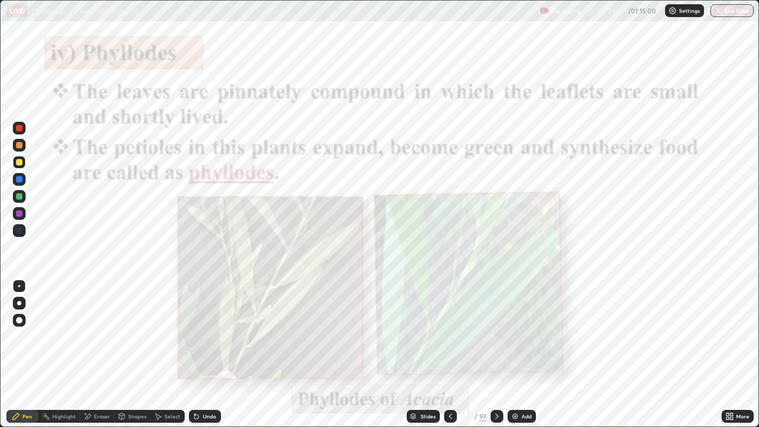
click at [445, 268] on img "grid" at bounding box center [358, 225] width 228 height 123
click at [448, 267] on img "grid" at bounding box center [358, 225] width 228 height 123
click at [742, 346] on div "More" at bounding box center [742, 416] width 13 height 5
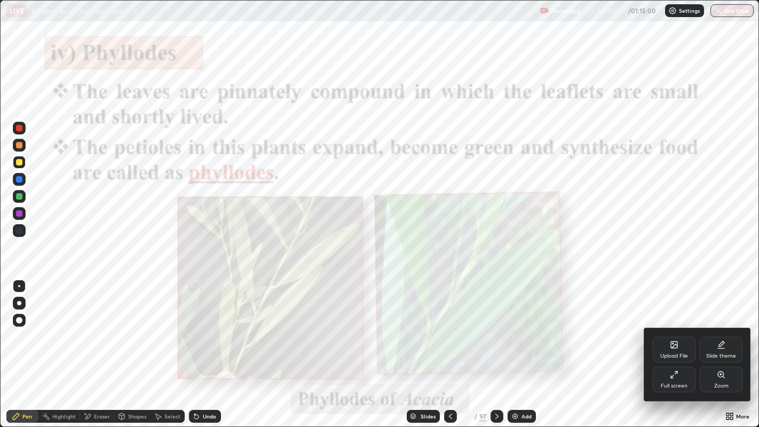
click at [719, 346] on div "Zoom" at bounding box center [721, 385] width 14 height 5
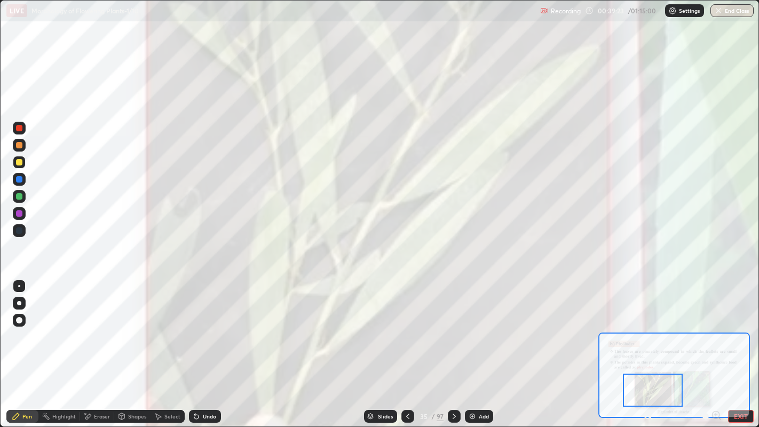
click at [650, 346] on icon at bounding box center [651, 418] width 2 height 2
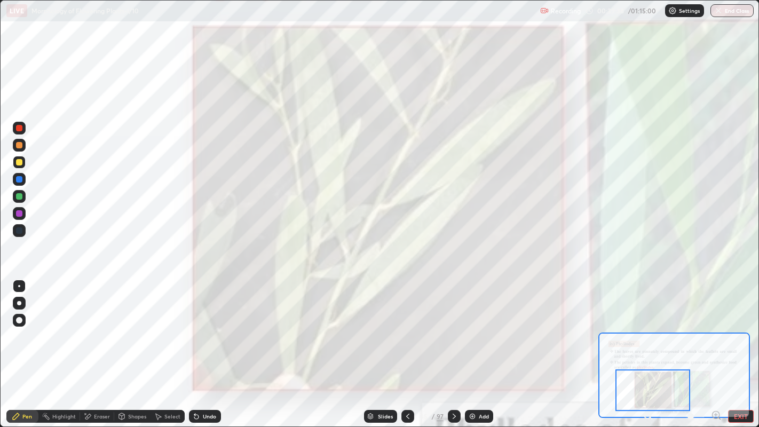
click at [19, 129] on div at bounding box center [19, 128] width 6 height 6
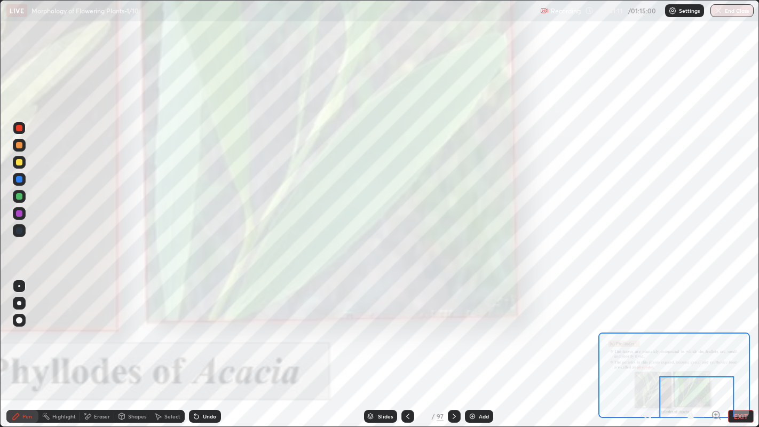
click at [368, 346] on icon at bounding box center [370, 417] width 5 height 2
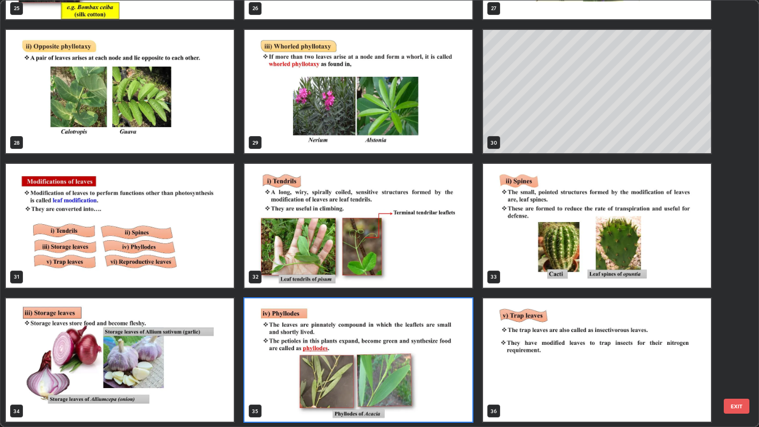
click at [530, 216] on img "grid" at bounding box center [597, 225] width 228 height 123
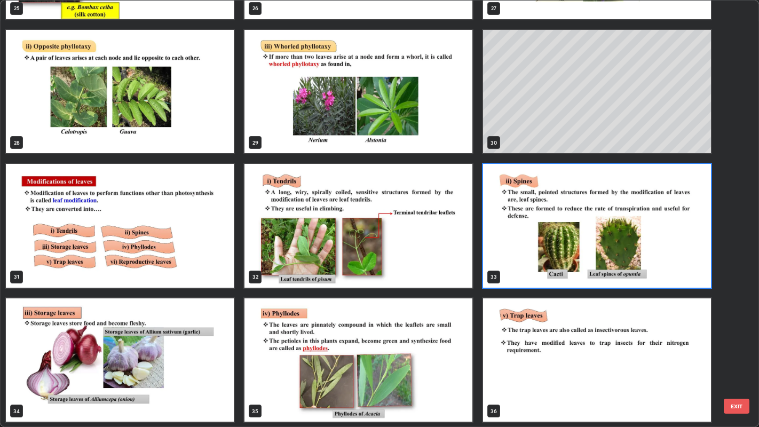
click at [534, 223] on img "grid" at bounding box center [597, 225] width 228 height 123
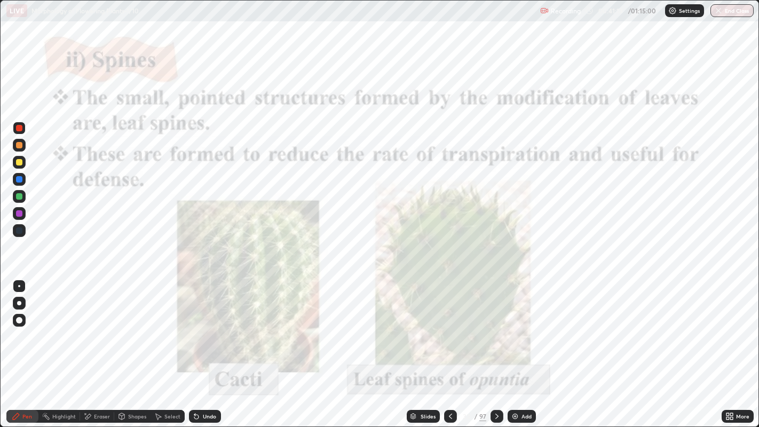
click at [536, 226] on img "grid" at bounding box center [597, 225] width 228 height 123
click at [539, 229] on img "grid" at bounding box center [597, 225] width 228 height 123
click at [727, 346] on icon at bounding box center [727, 414] width 3 height 3
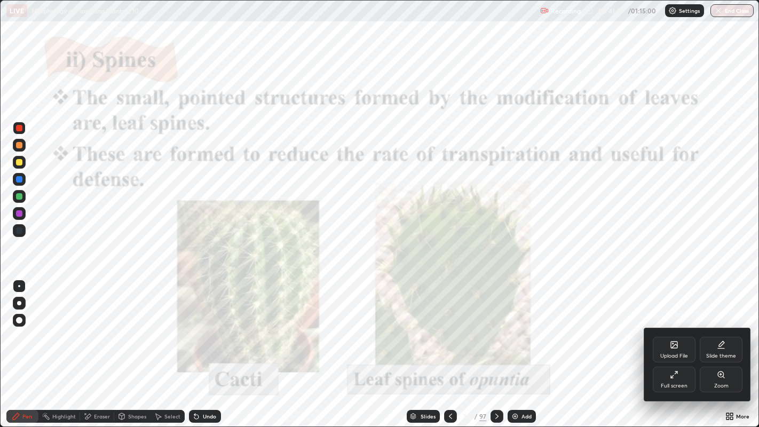
click at [713, 346] on div "Zoom" at bounding box center [721, 380] width 43 height 26
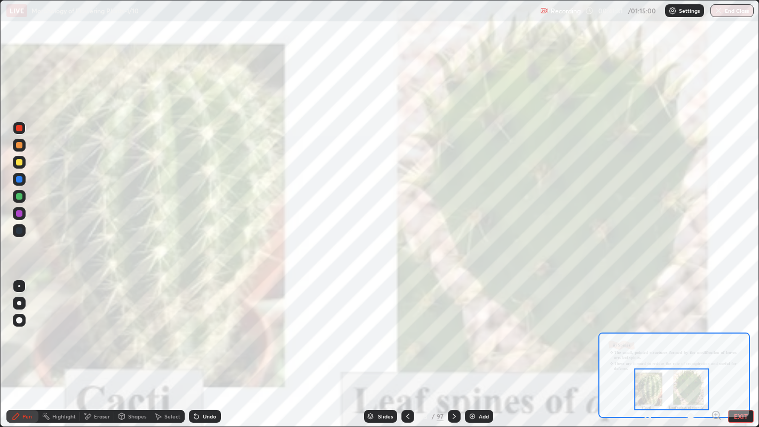
click at [22, 129] on div at bounding box center [19, 128] width 13 height 13
click at [384, 346] on div "Slides" at bounding box center [385, 416] width 15 height 5
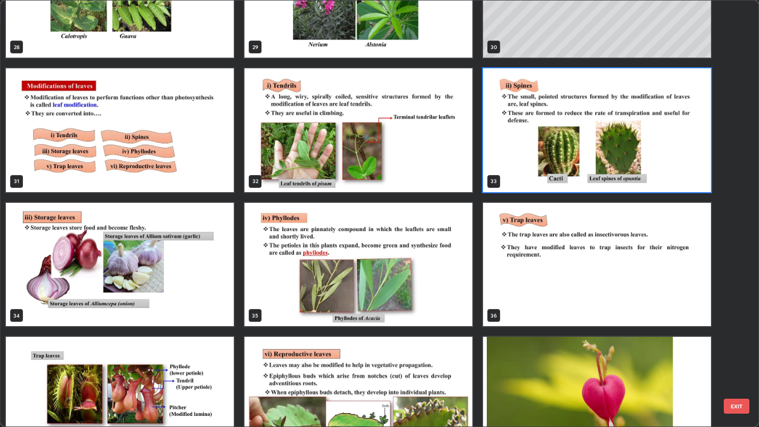
scroll to position [1292, 0]
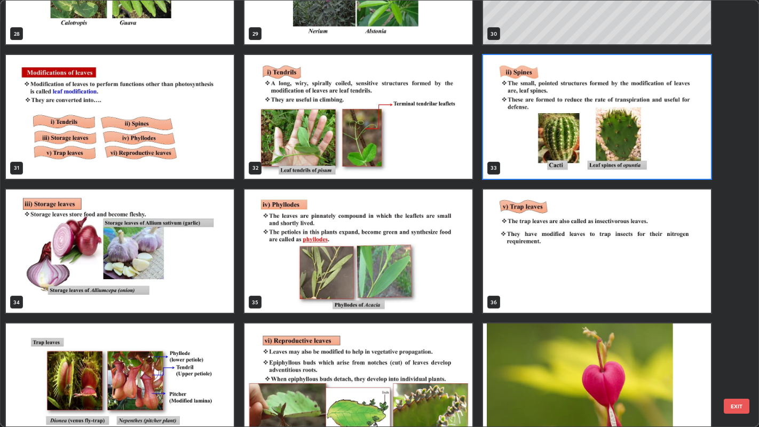
click at [207, 259] on img "grid" at bounding box center [120, 250] width 228 height 123
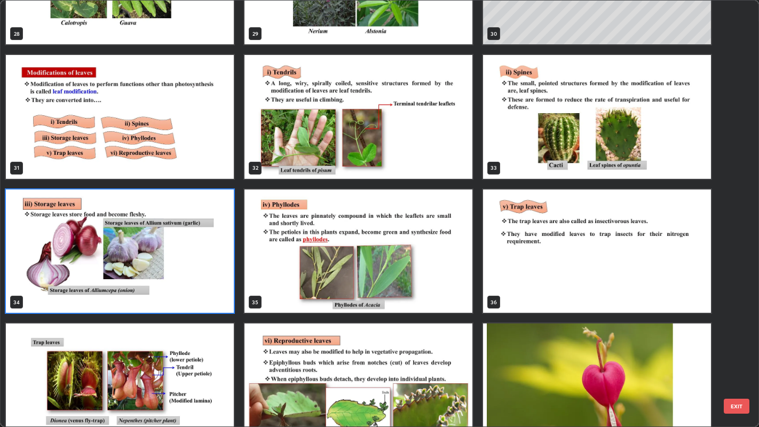
click at [210, 260] on img "grid" at bounding box center [120, 250] width 228 height 123
click at [211, 263] on img "grid" at bounding box center [120, 250] width 228 height 123
click at [211, 260] on img "grid" at bounding box center [120, 250] width 228 height 123
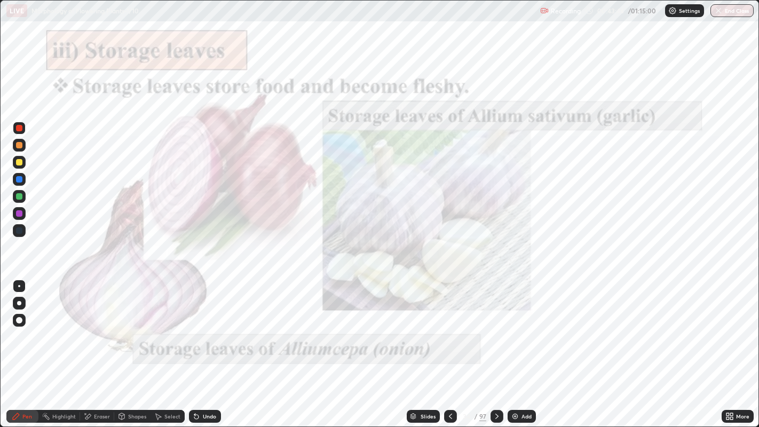
click at [731, 346] on icon at bounding box center [731, 414] width 3 height 3
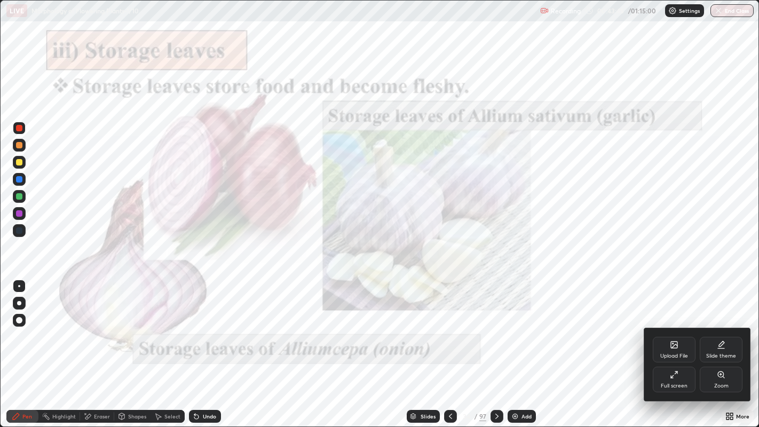
click at [719, 346] on div "Zoom" at bounding box center [721, 385] width 14 height 5
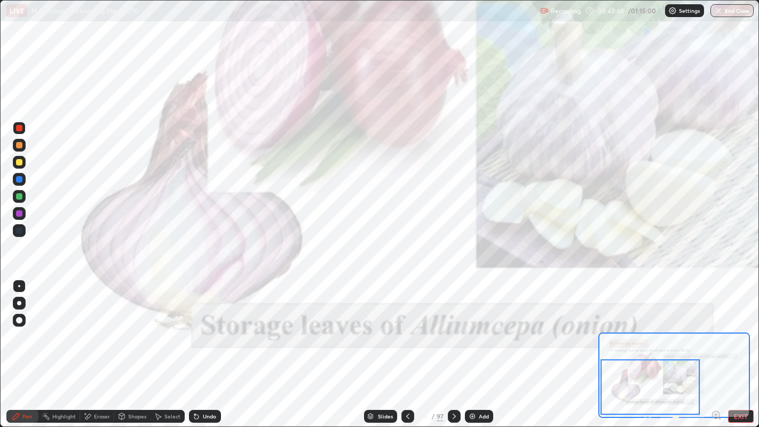
click at [21, 130] on div at bounding box center [19, 128] width 6 height 6
click at [21, 131] on div at bounding box center [19, 128] width 13 height 13
click at [18, 233] on div at bounding box center [19, 230] width 6 height 6
click at [376, 346] on div "Slides" at bounding box center [380, 416] width 33 height 13
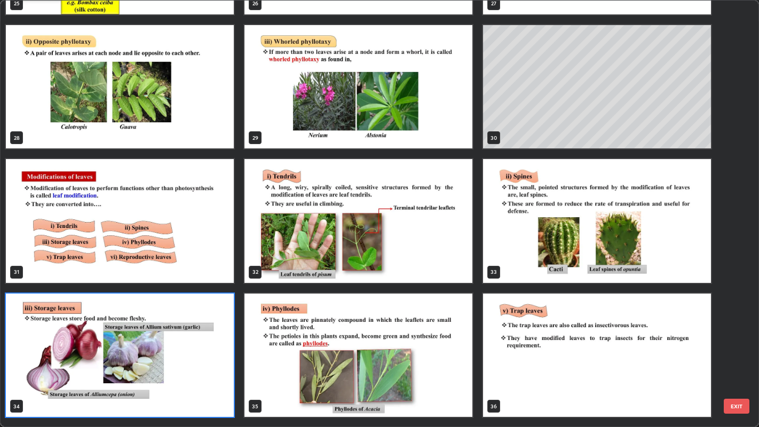
scroll to position [1198, 0]
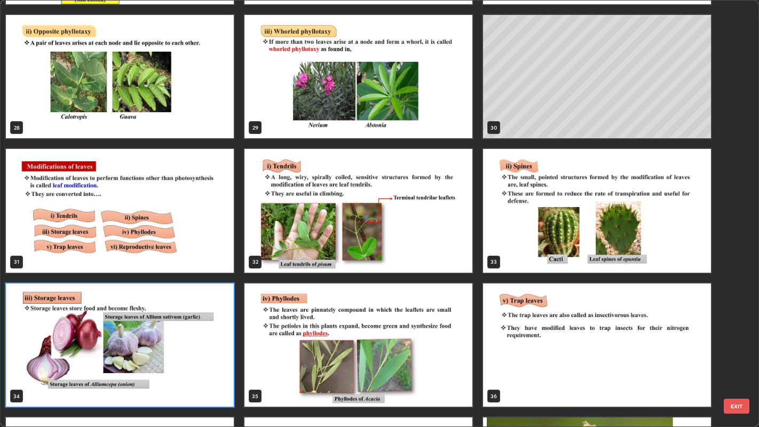
click at [350, 246] on img "grid" at bounding box center [358, 210] width 228 height 123
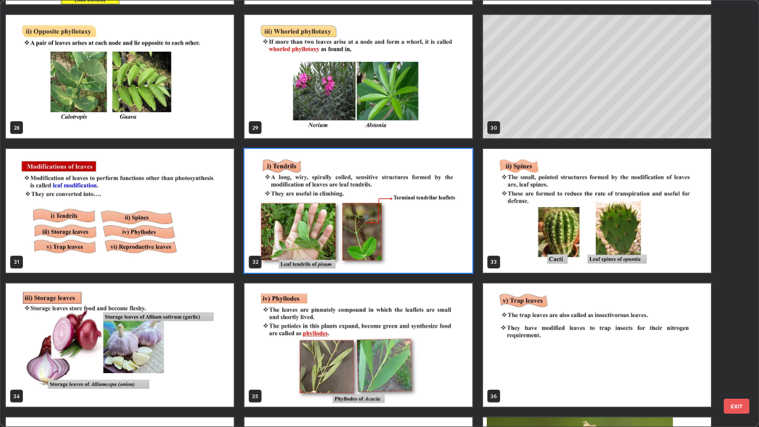
click at [350, 243] on img "grid" at bounding box center [358, 210] width 228 height 123
click at [346, 241] on img "grid" at bounding box center [358, 210] width 228 height 123
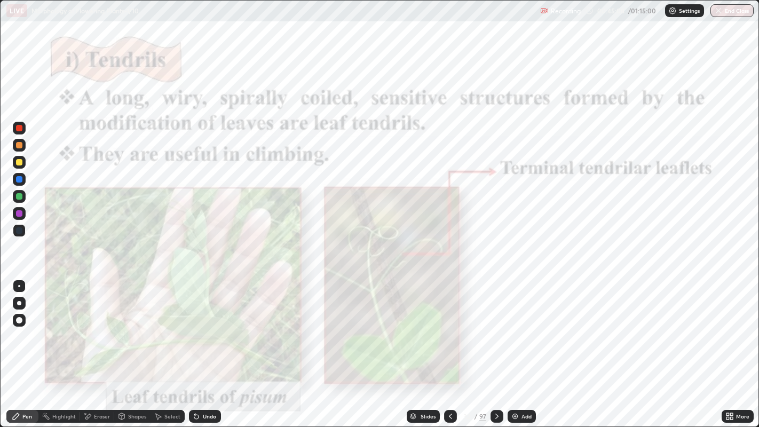
click at [731, 346] on icon at bounding box center [731, 414] width 3 height 3
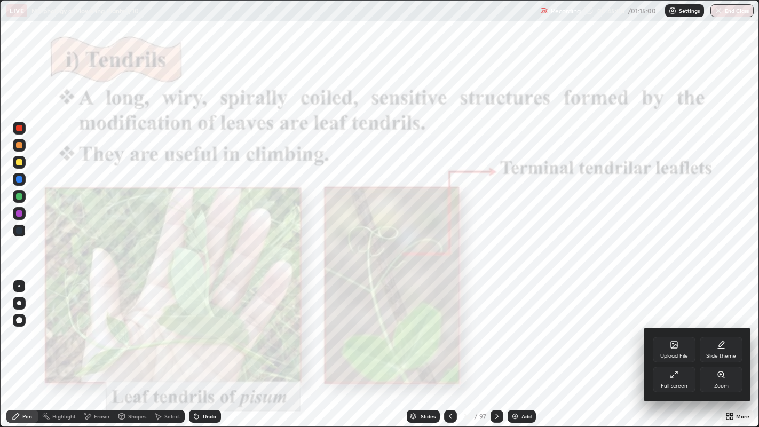
click at [712, 346] on div "Zoom" at bounding box center [721, 380] width 43 height 26
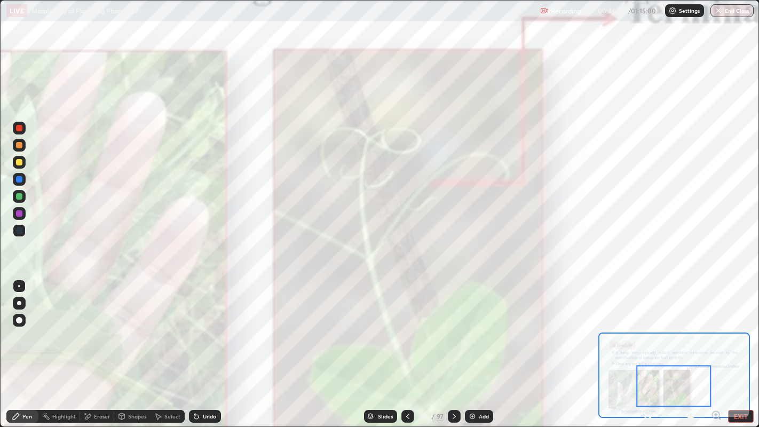
click at [478, 346] on div "Add" at bounding box center [479, 416] width 28 height 13
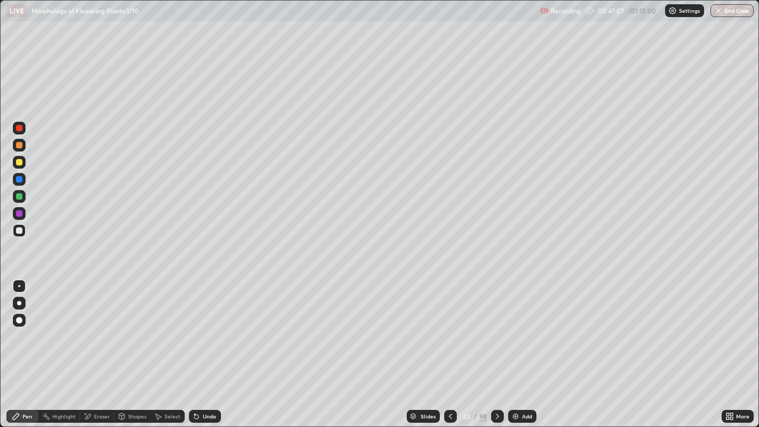
click at [728, 13] on button "End Class" at bounding box center [731, 10] width 43 height 13
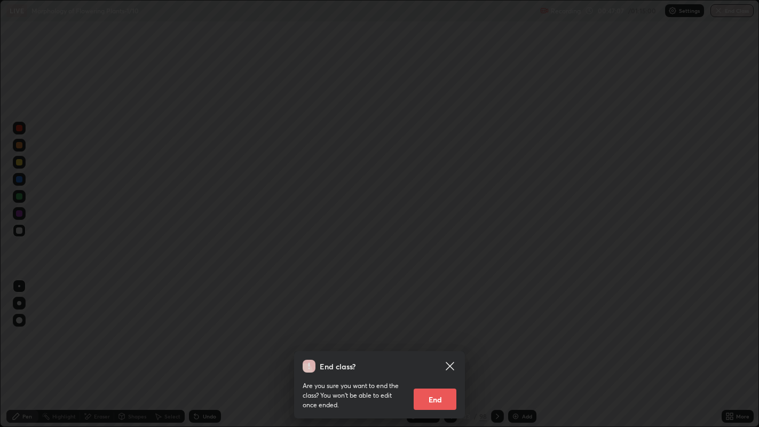
click at [433, 346] on button "End" at bounding box center [435, 398] width 43 height 21
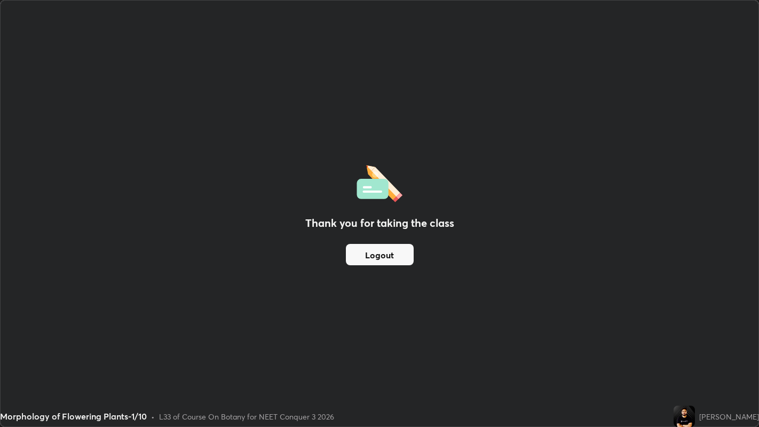
click at [369, 257] on button "Logout" at bounding box center [380, 254] width 68 height 21
click at [362, 253] on button "Logout" at bounding box center [380, 254] width 68 height 21
